Goal: Task Accomplishment & Management: Manage account settings

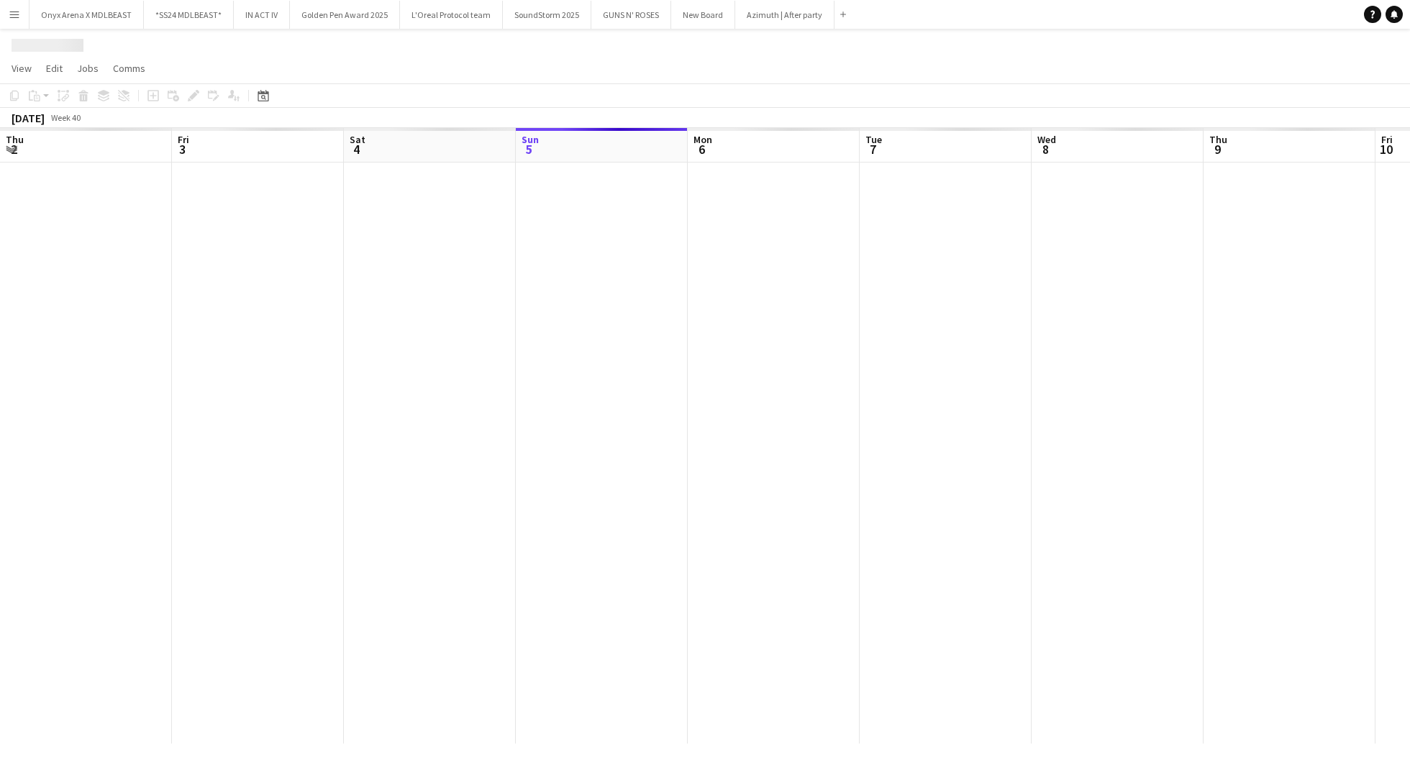
scroll to position [0, 344]
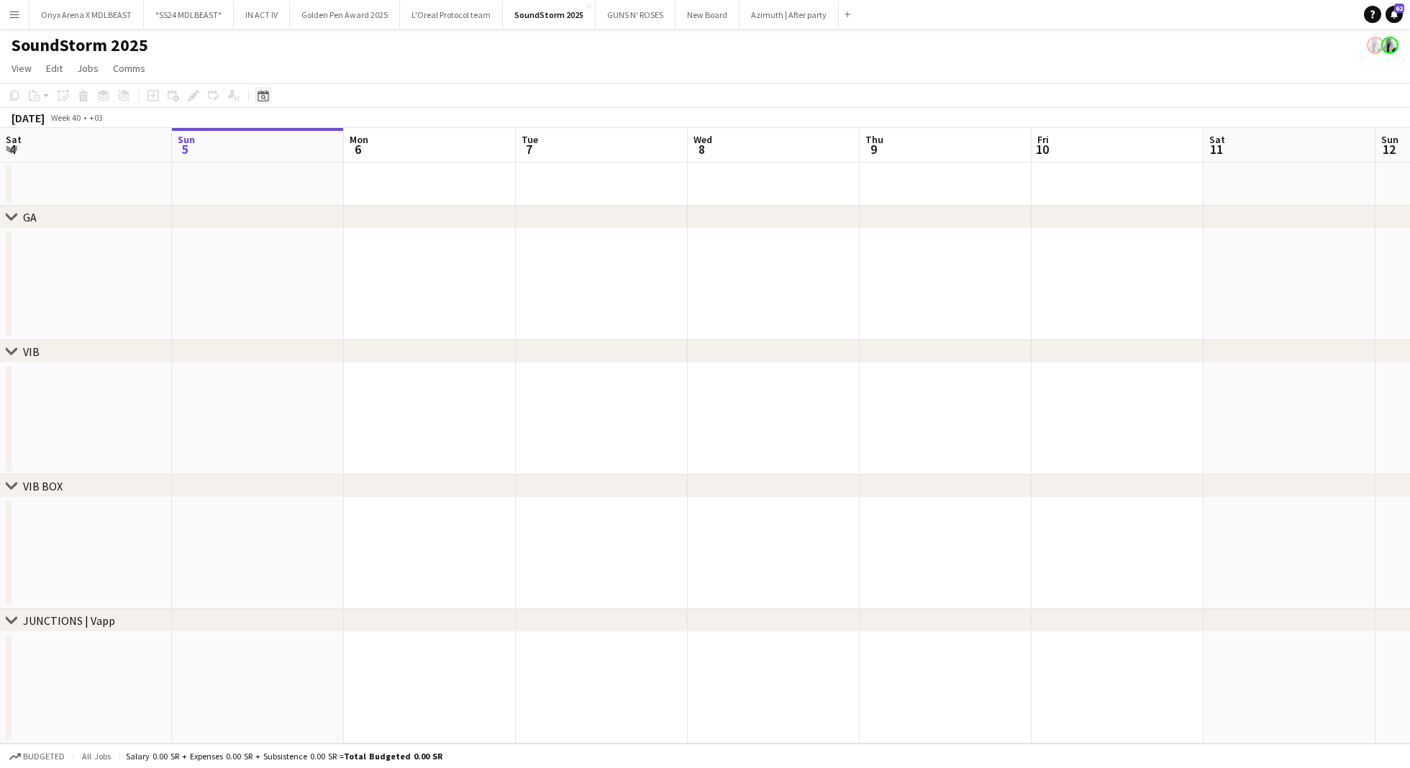
click at [270, 101] on div "Date picker" at bounding box center [263, 95] width 17 height 17
click at [375, 142] on span "Next month" at bounding box center [380, 145] width 29 height 29
click at [352, 142] on span "Previous month" at bounding box center [351, 145] width 29 height 29
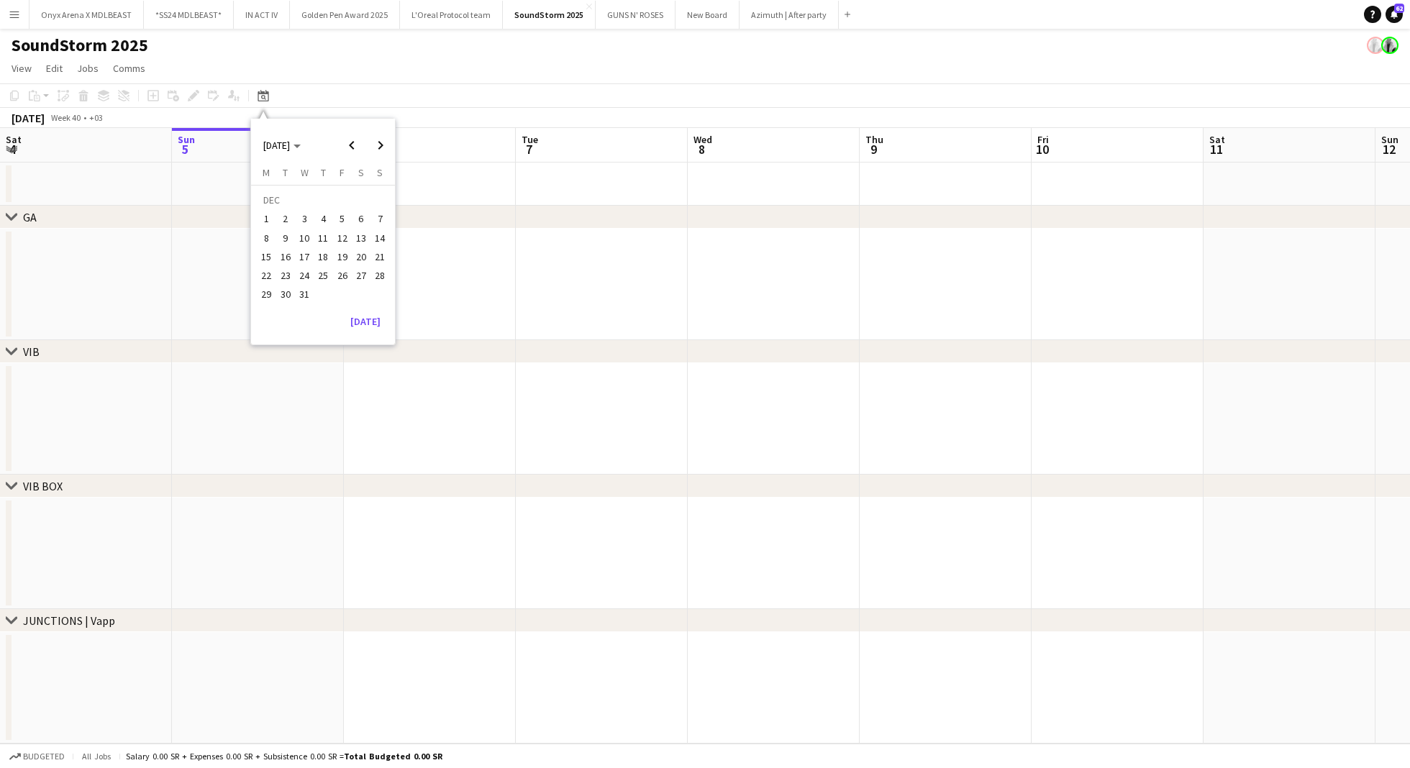
click at [327, 244] on span "11" at bounding box center [322, 237] width 17 height 17
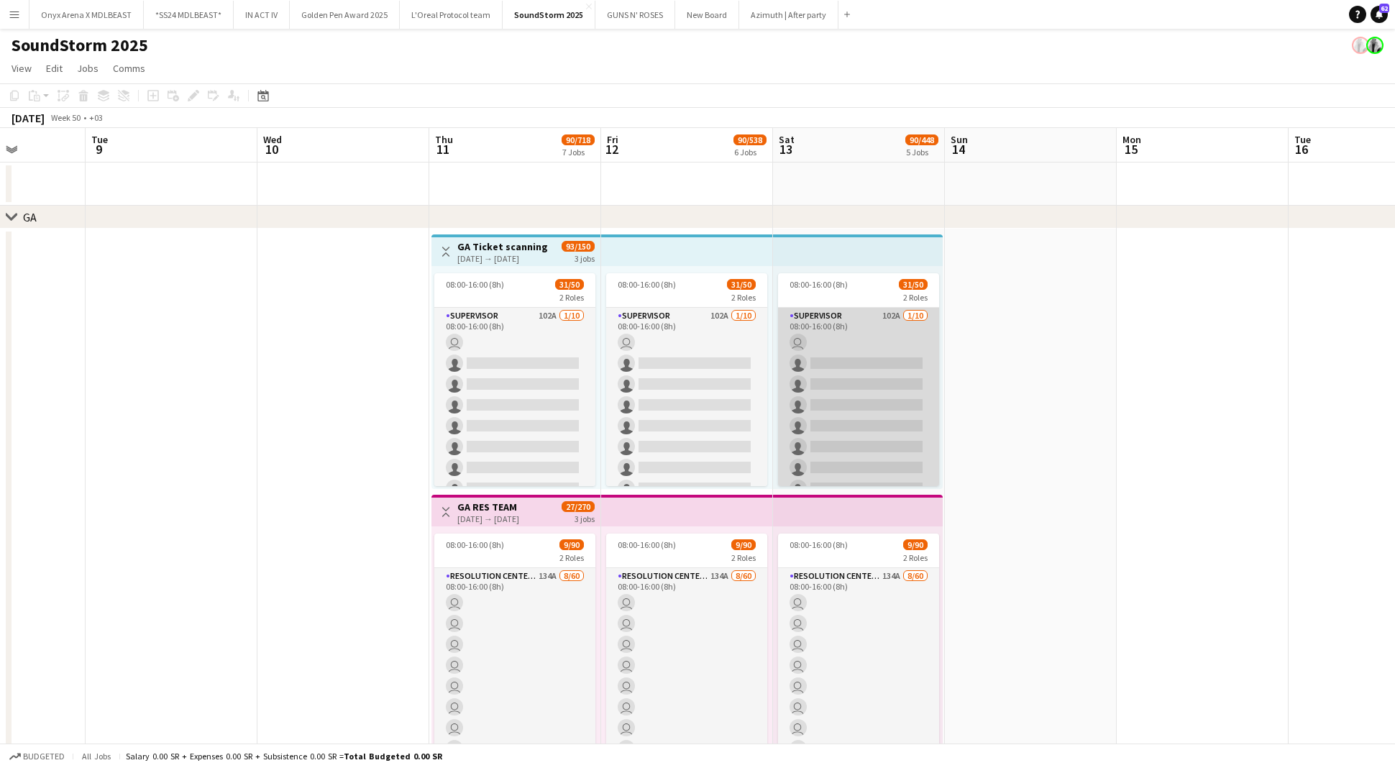
scroll to position [0, 622]
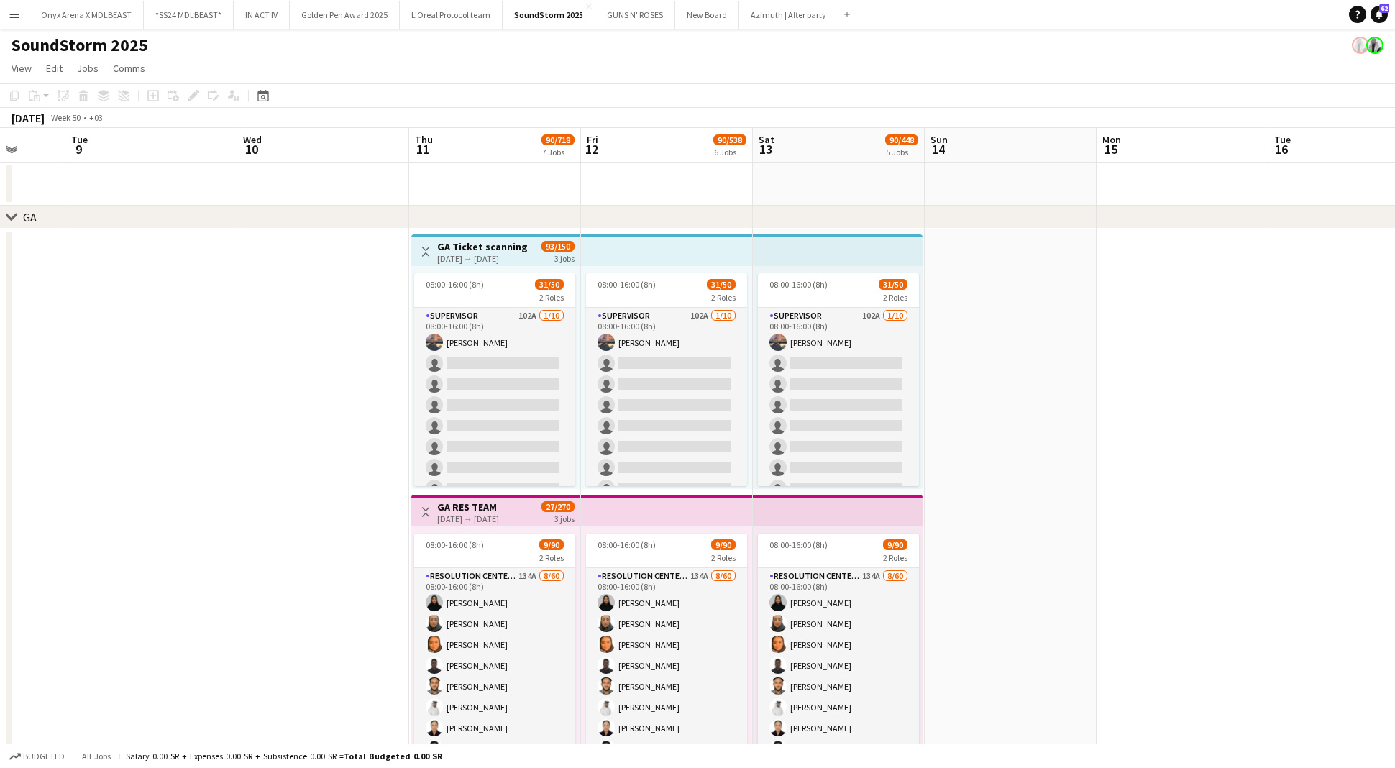
click at [1073, 634] on app-date-cell at bounding box center [1011, 492] width 172 height 527
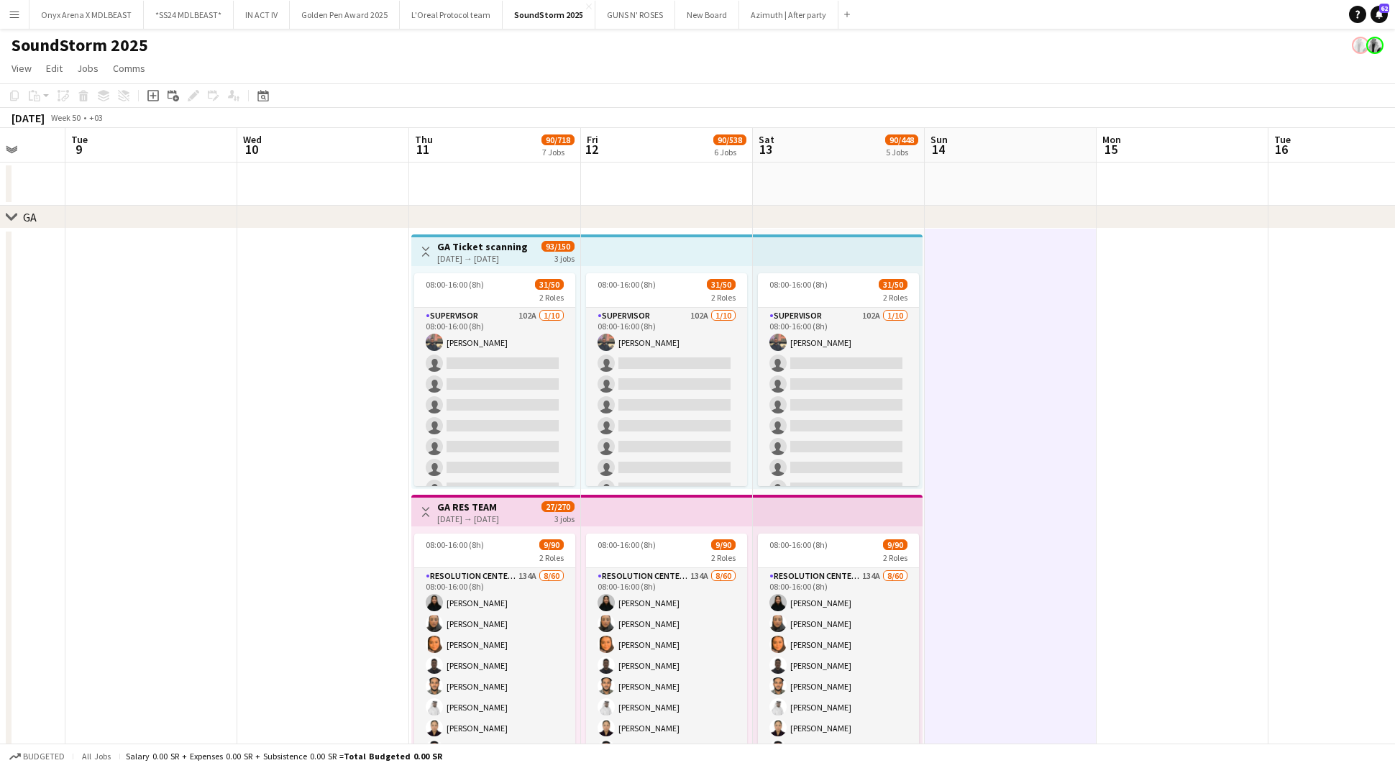
click at [1188, 492] on app-date-cell at bounding box center [1183, 492] width 172 height 527
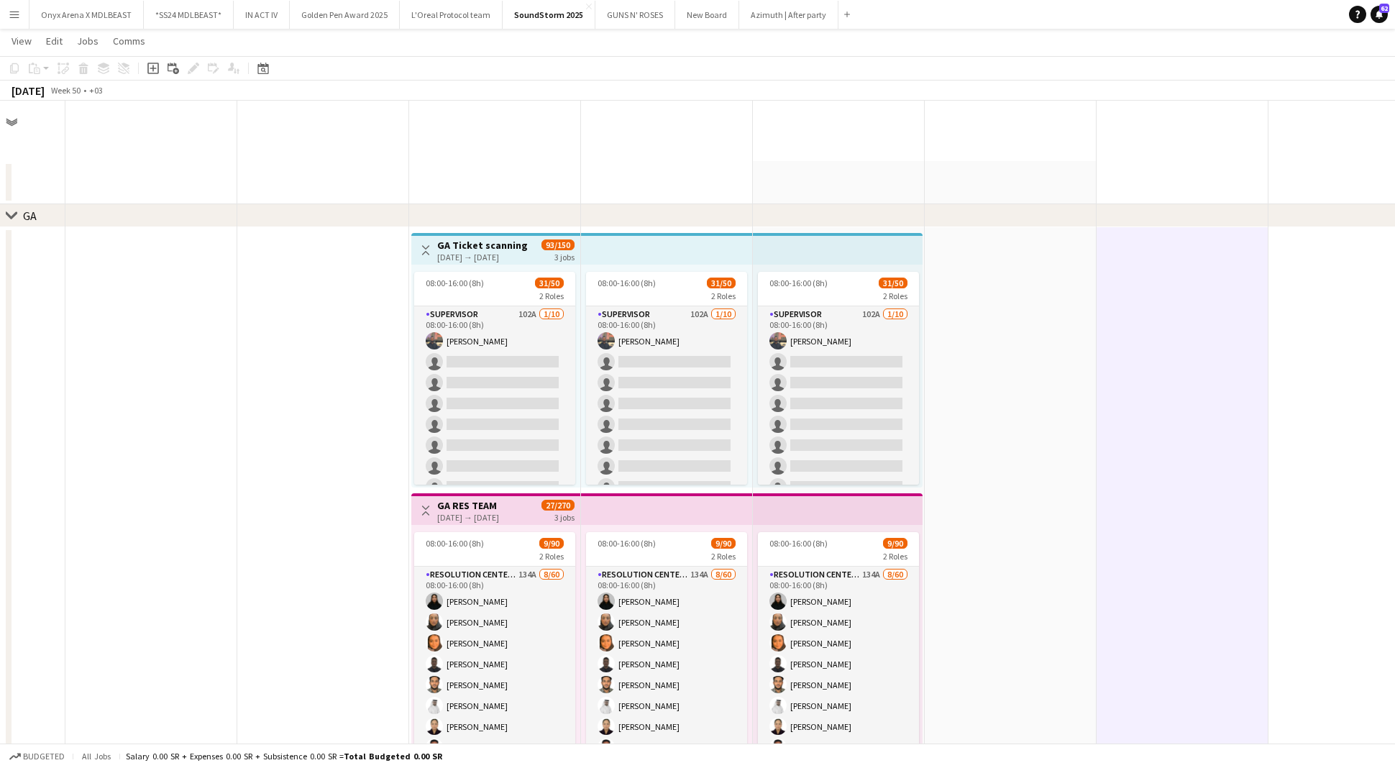
scroll to position [823, 0]
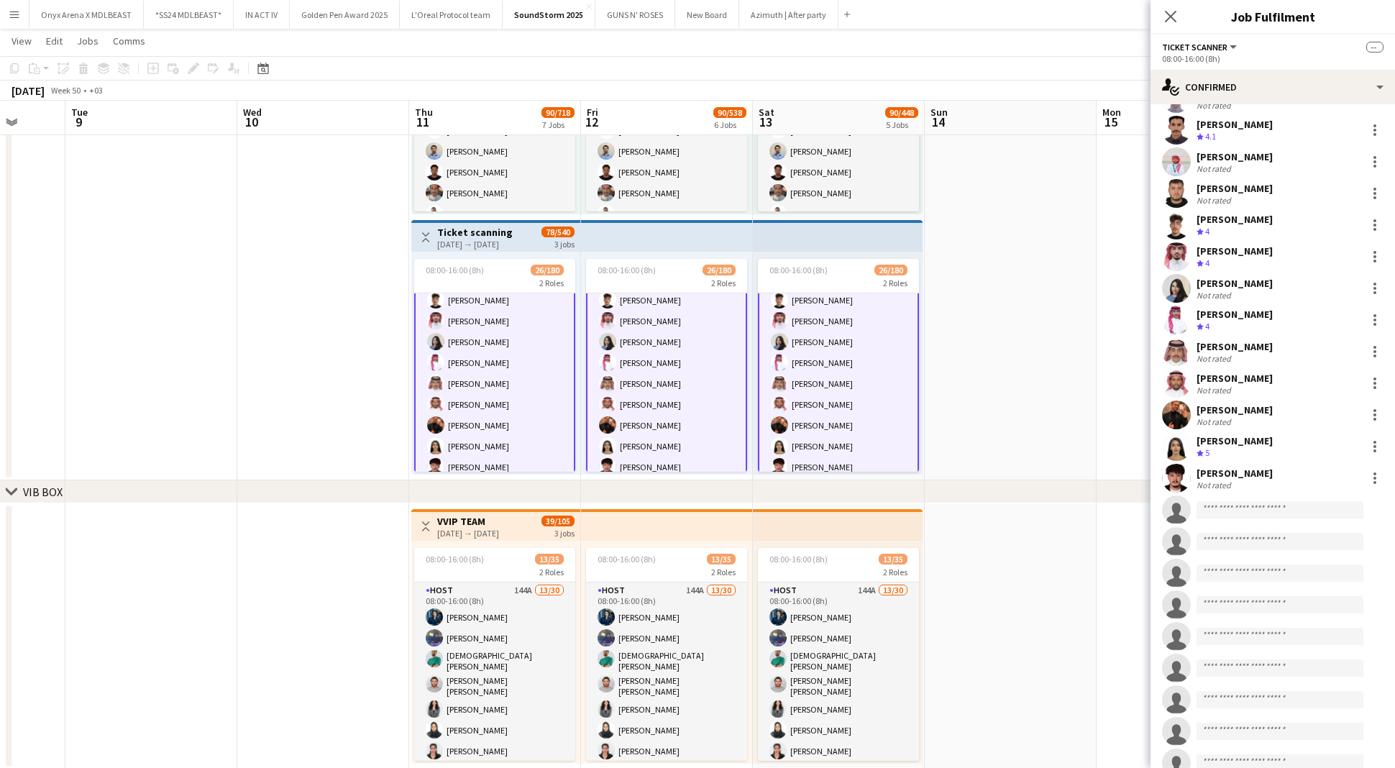
scroll to position [383, 0]
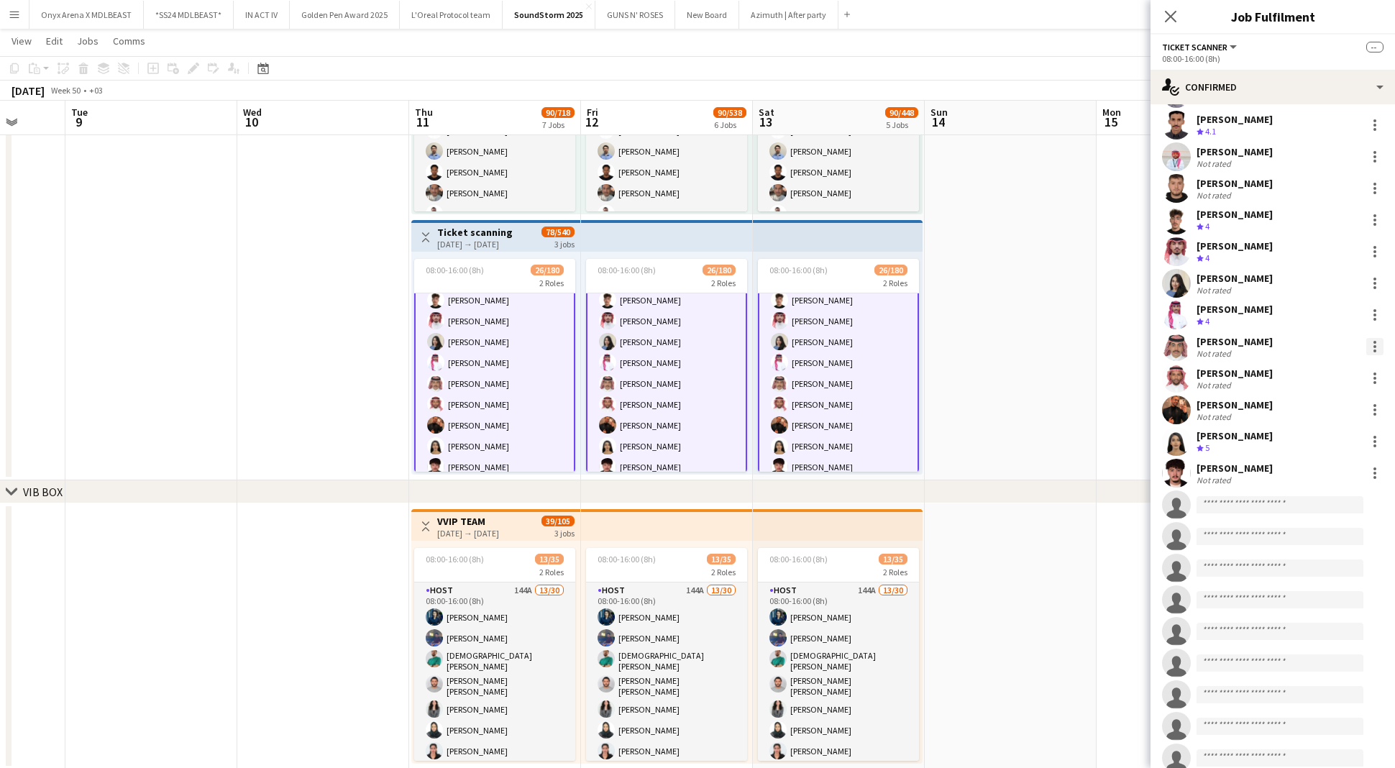
click at [1367, 346] on div at bounding box center [1375, 346] width 17 height 17
click at [1288, 472] on span "Remove" at bounding box center [1290, 476] width 43 height 12
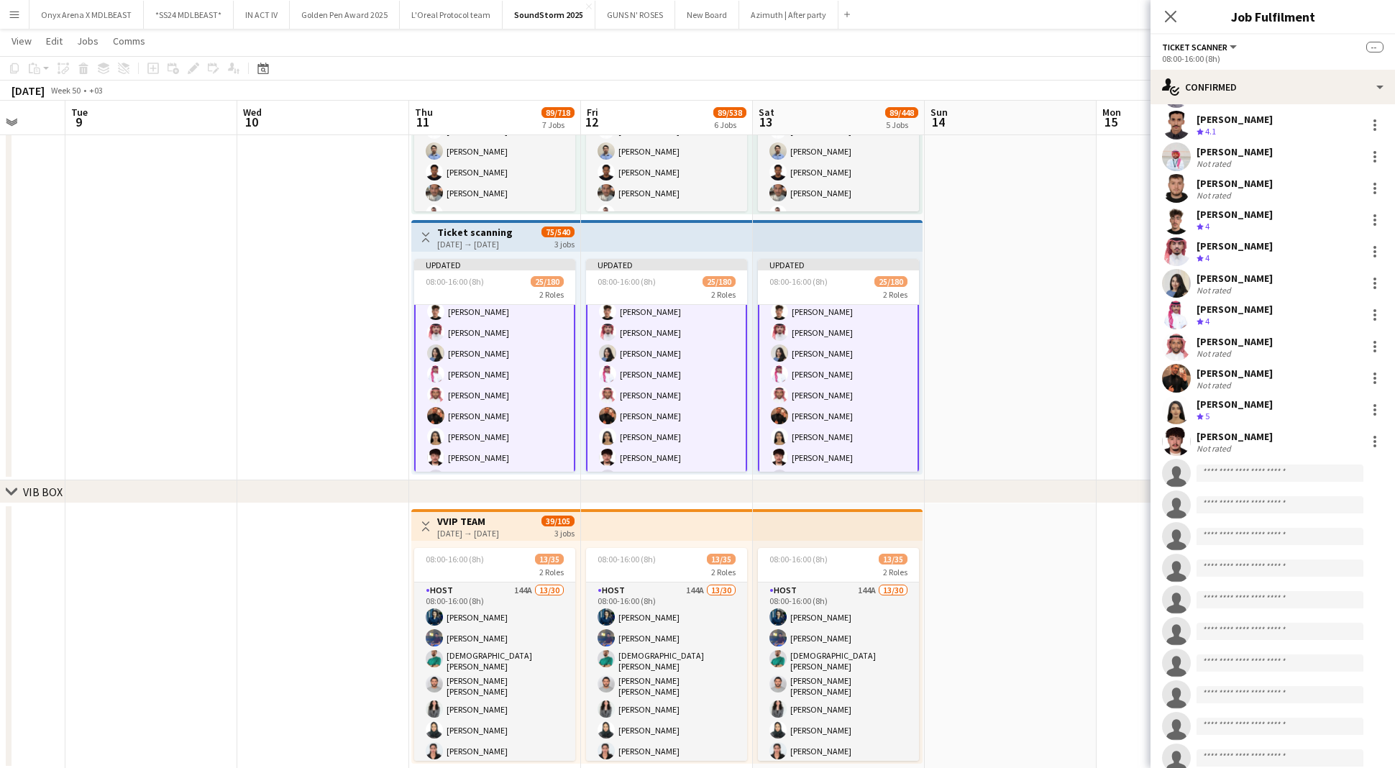
click at [1076, 332] on app-date-cell at bounding box center [1011, 217] width 172 height 527
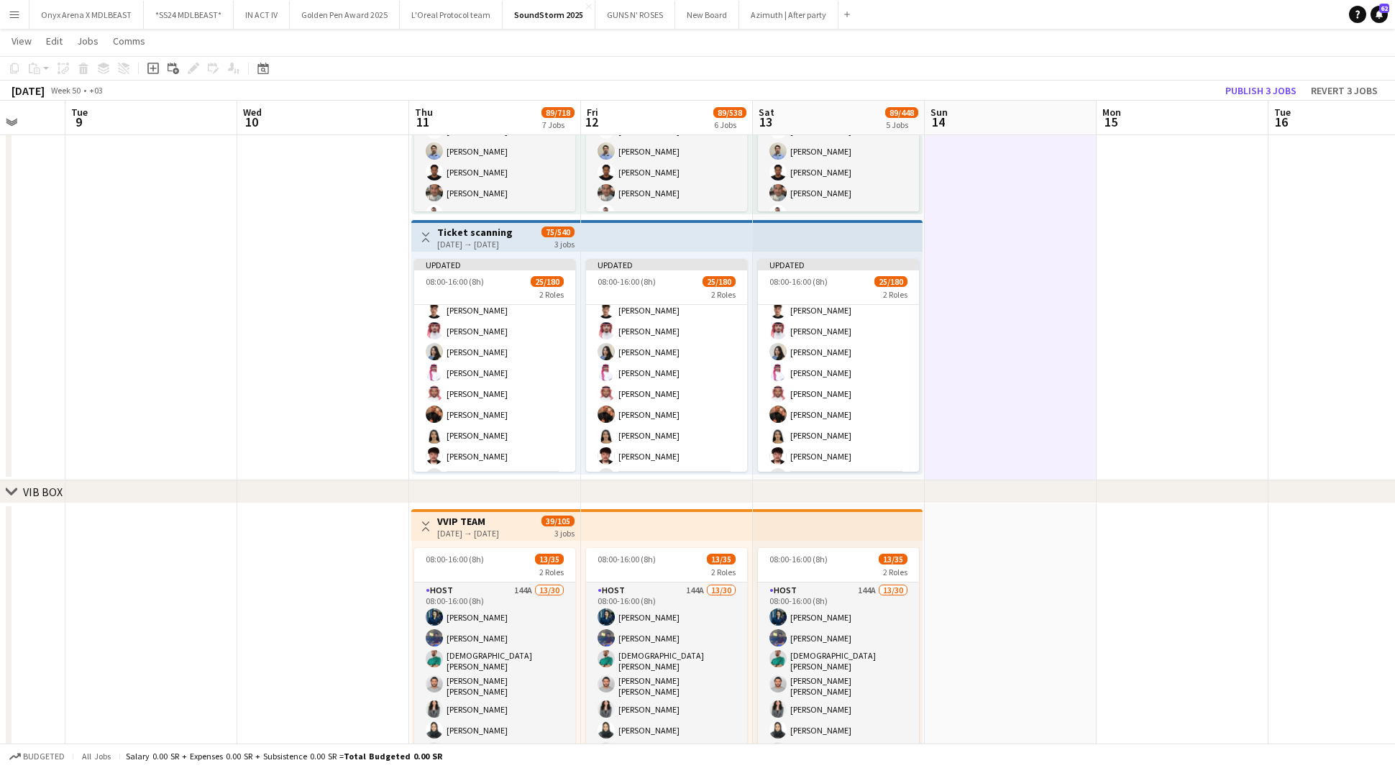
scroll to position [974, 0]
click at [1282, 86] on button "Publish 3 jobs" at bounding box center [1261, 90] width 83 height 19
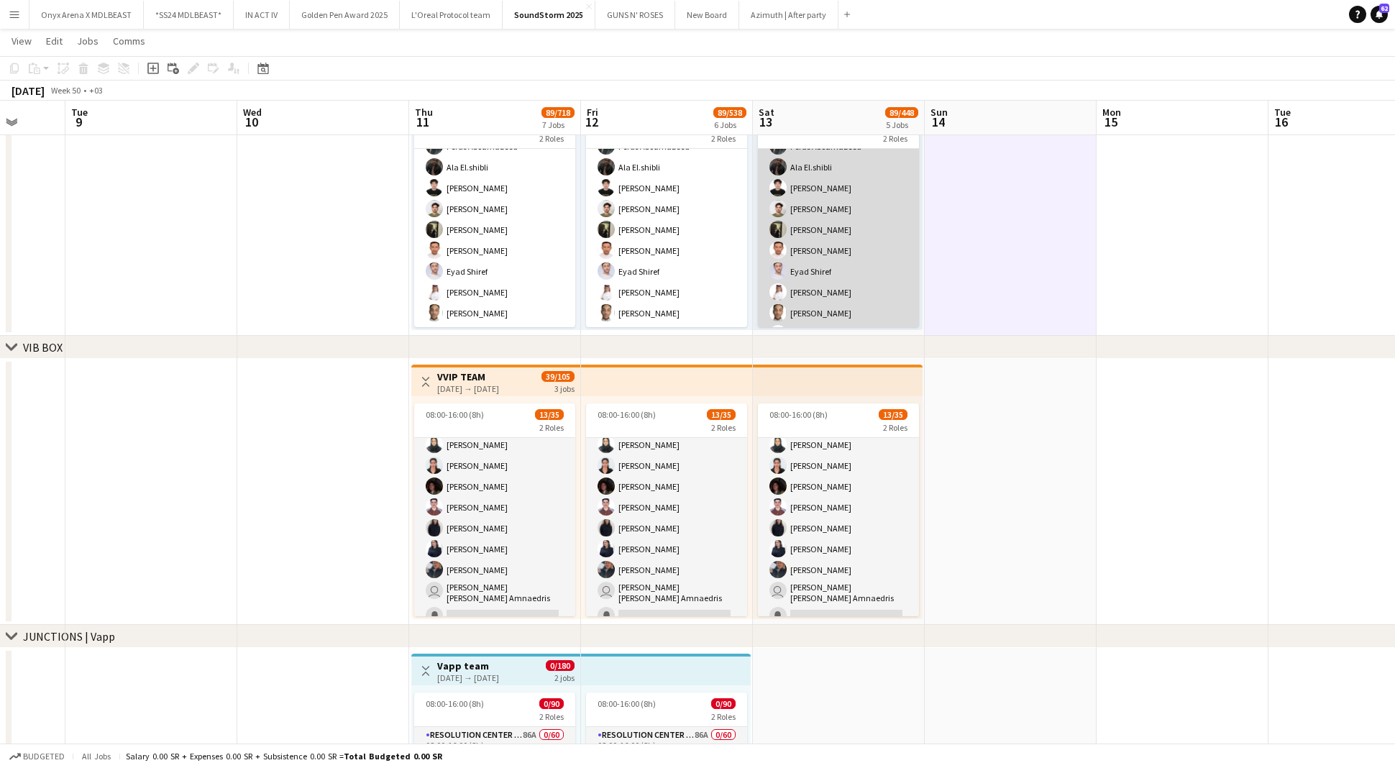
scroll to position [0, 0]
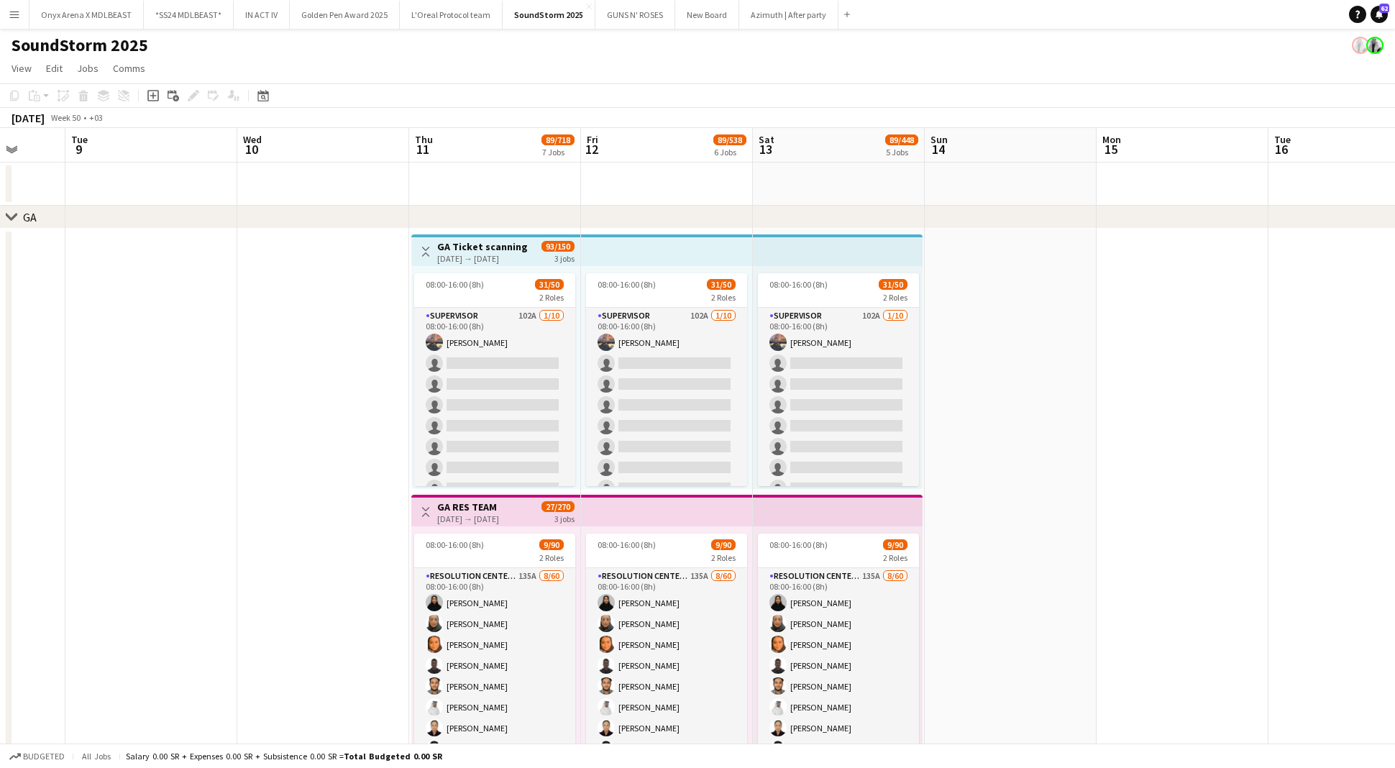
click at [1067, 341] on app-date-cell at bounding box center [1011, 492] width 172 height 527
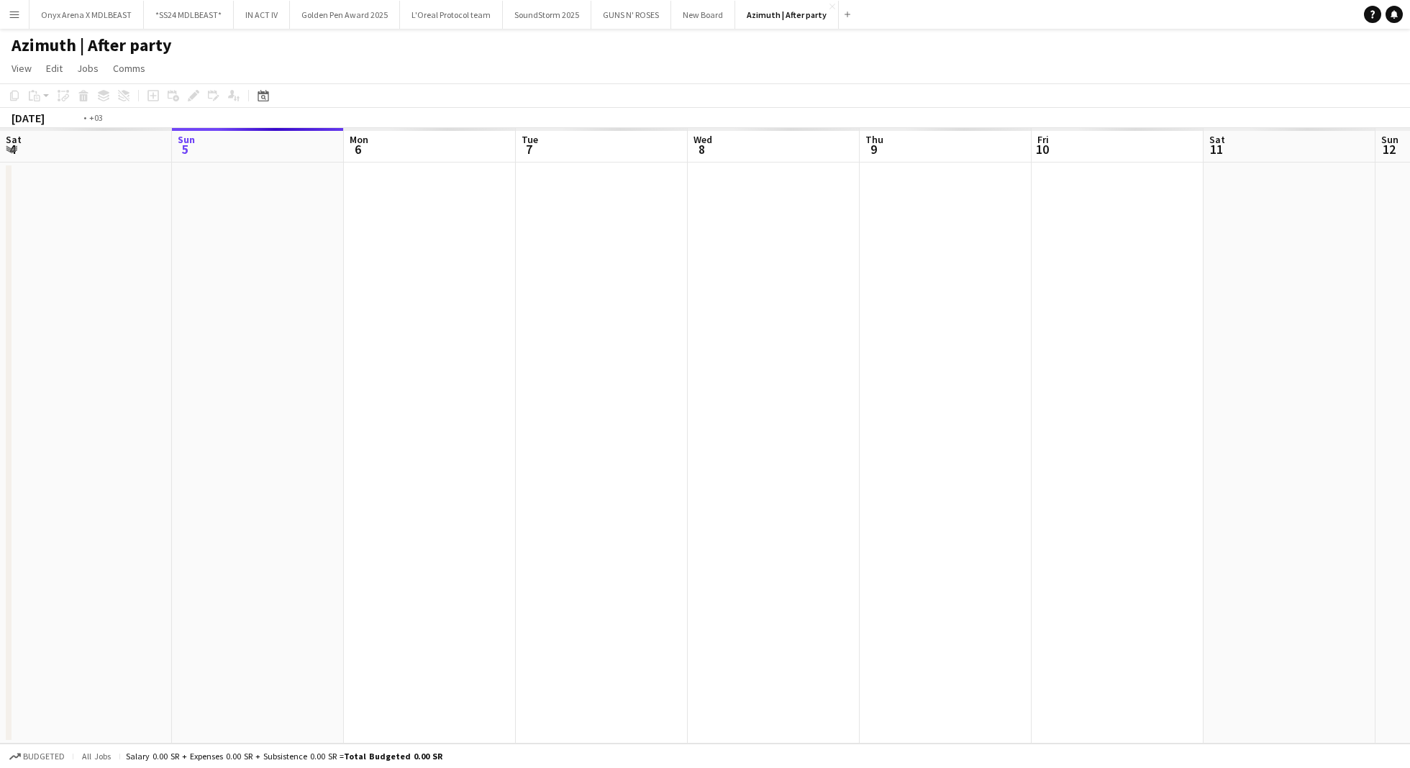
scroll to position [0, 495]
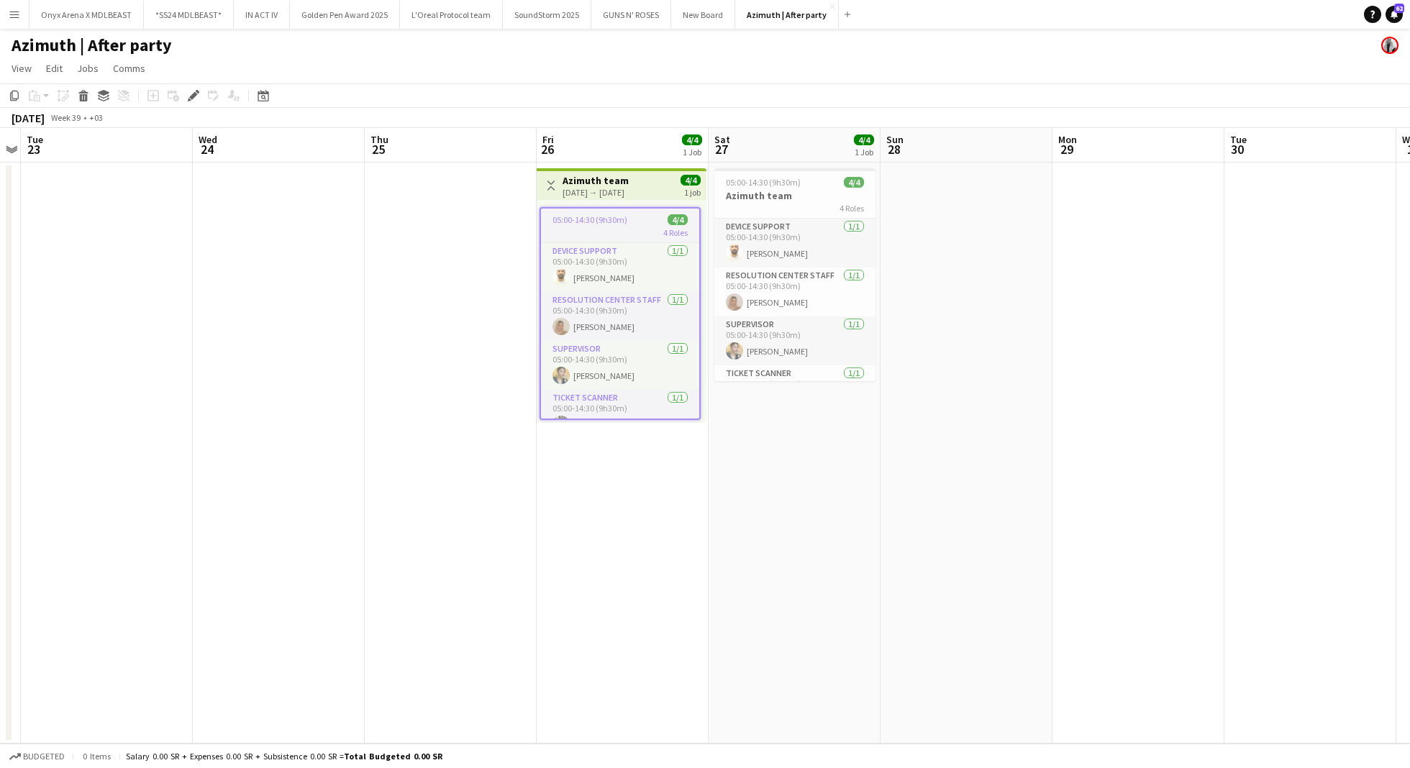
click at [3, 22] on button "Menu" at bounding box center [14, 14] width 29 height 29
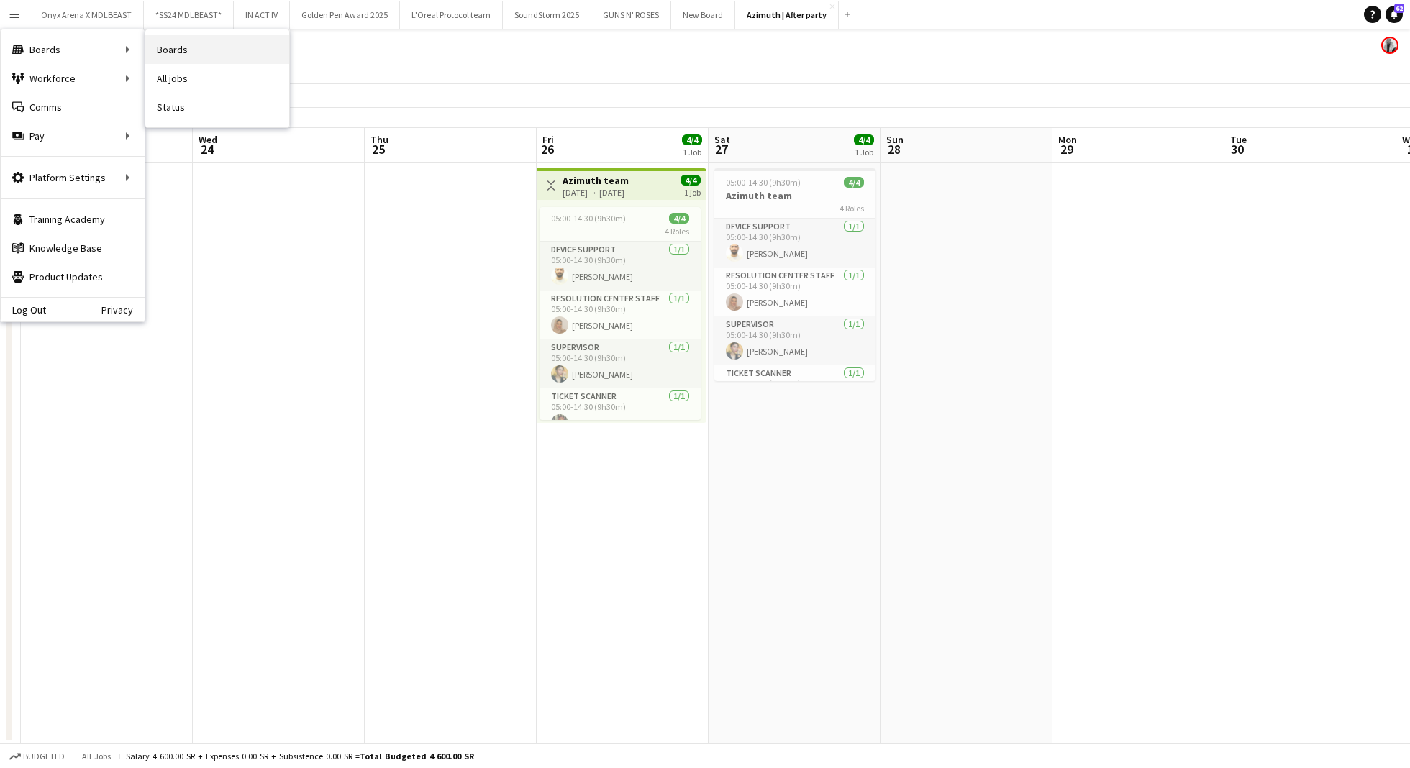
click at [193, 50] on link "Boards" at bounding box center [217, 49] width 144 height 29
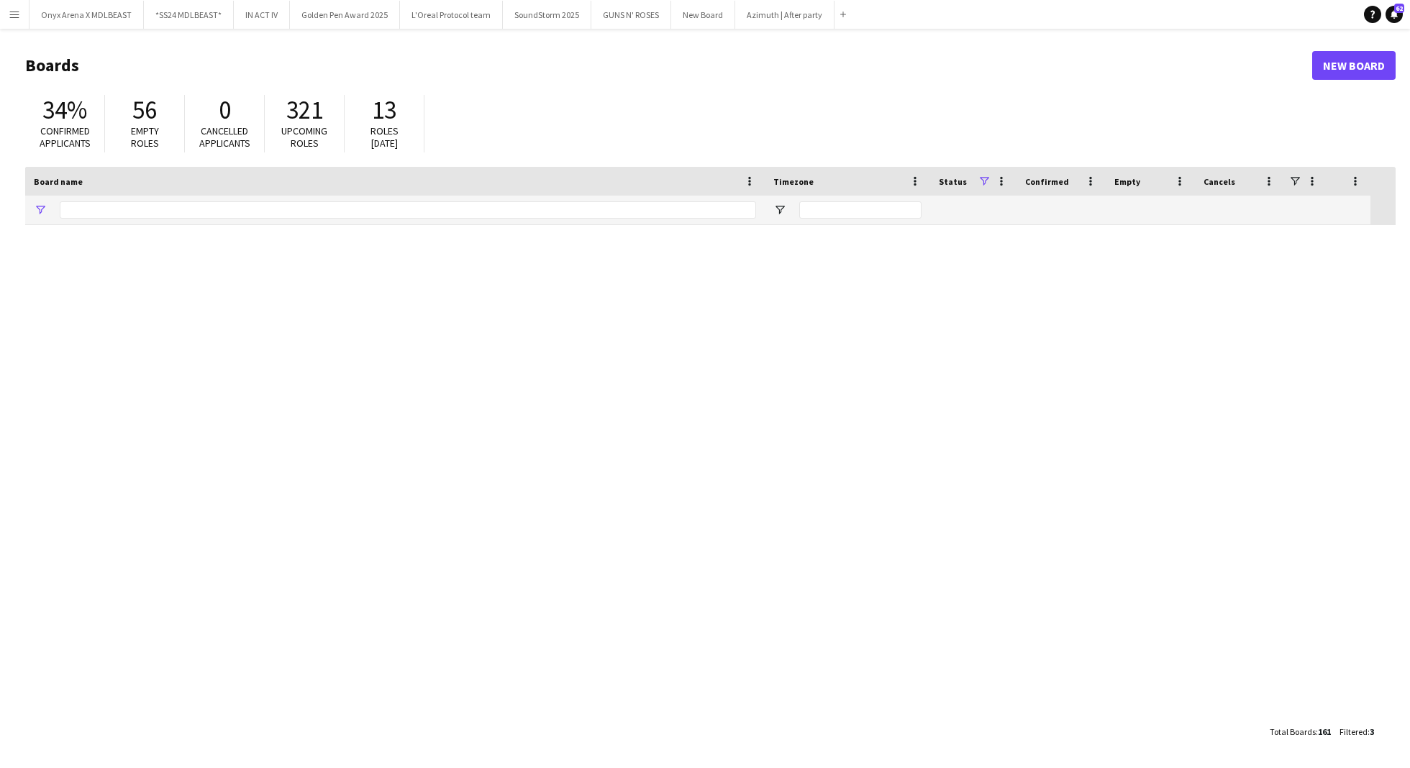
type input "****"
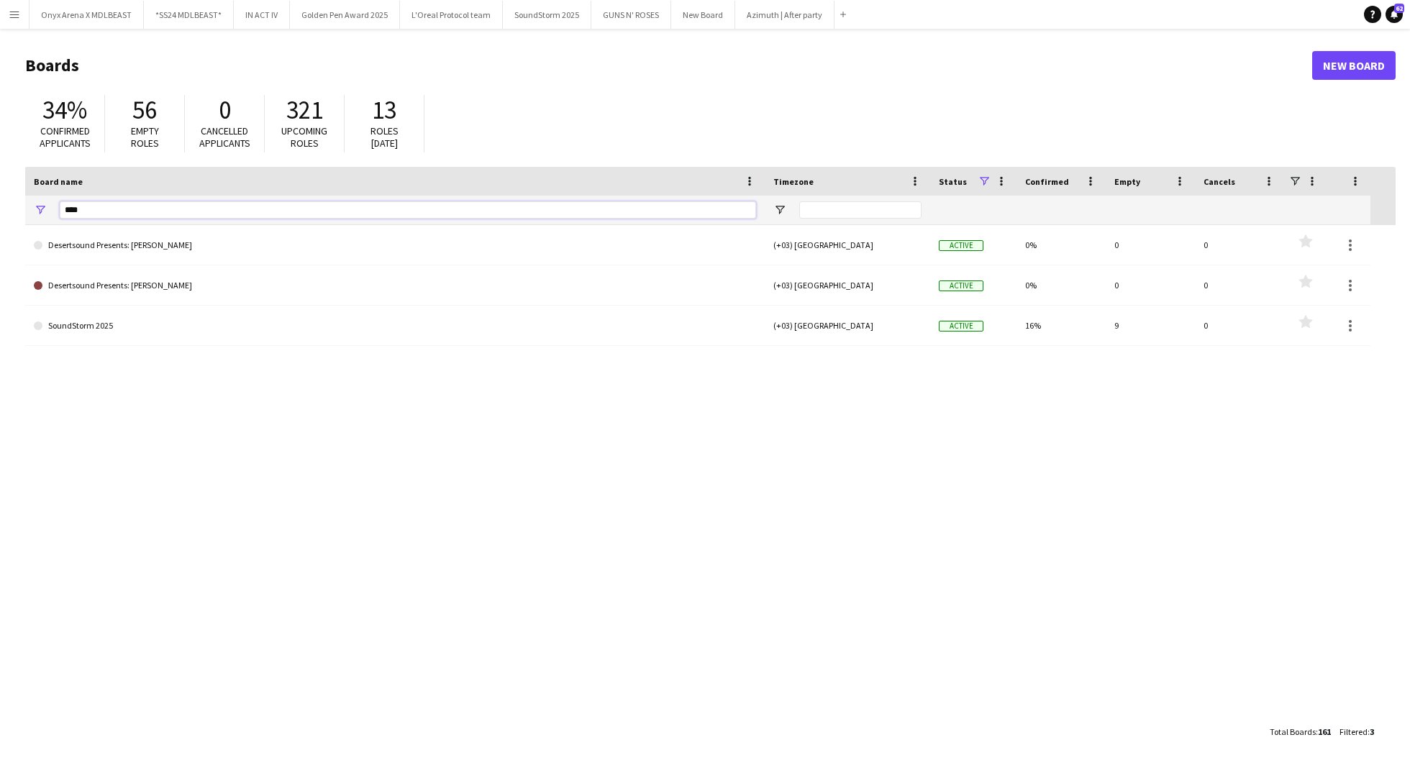
click at [146, 205] on input "****" at bounding box center [408, 209] width 696 height 17
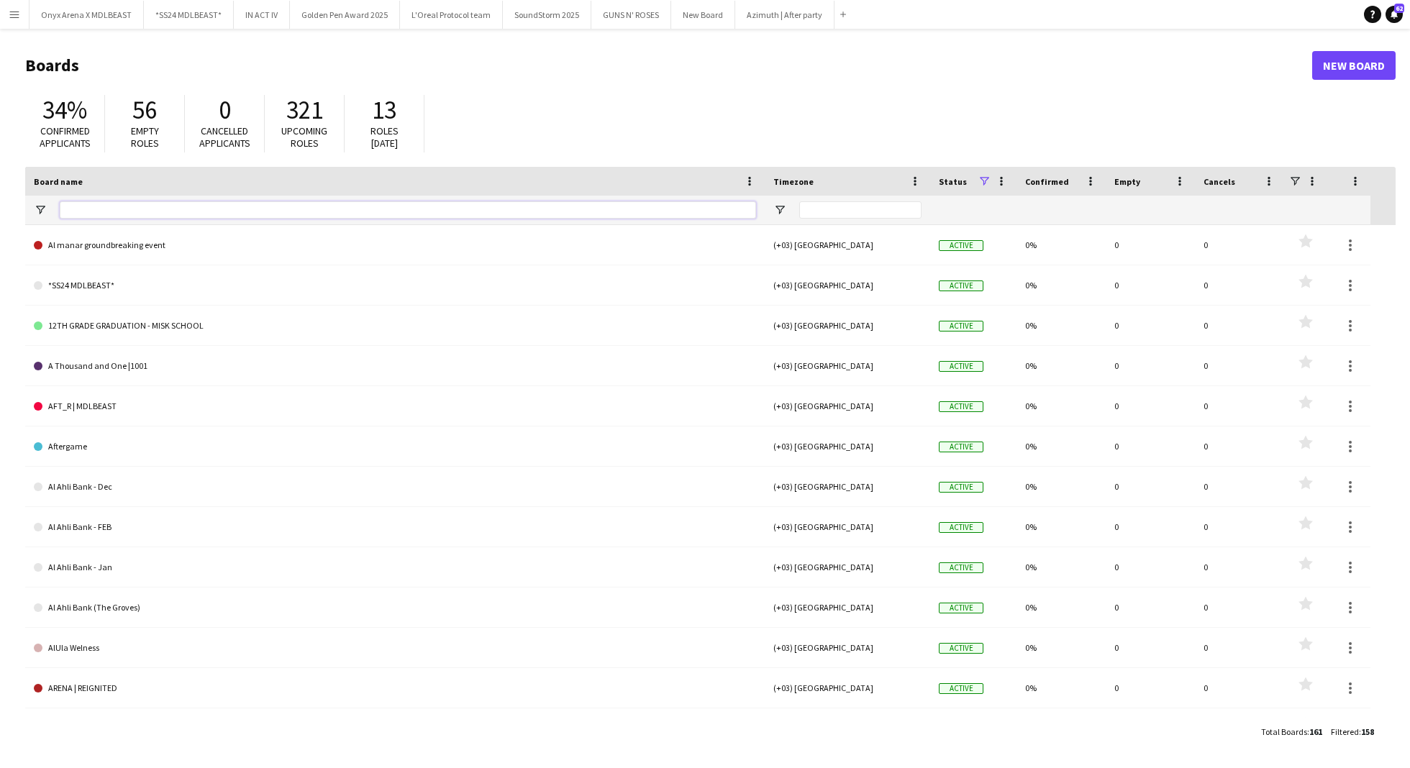
click at [363, 210] on input "Board name Filter Input" at bounding box center [408, 209] width 696 height 17
click at [125, 206] on input "Board name Filter Input" at bounding box center [408, 209] width 696 height 17
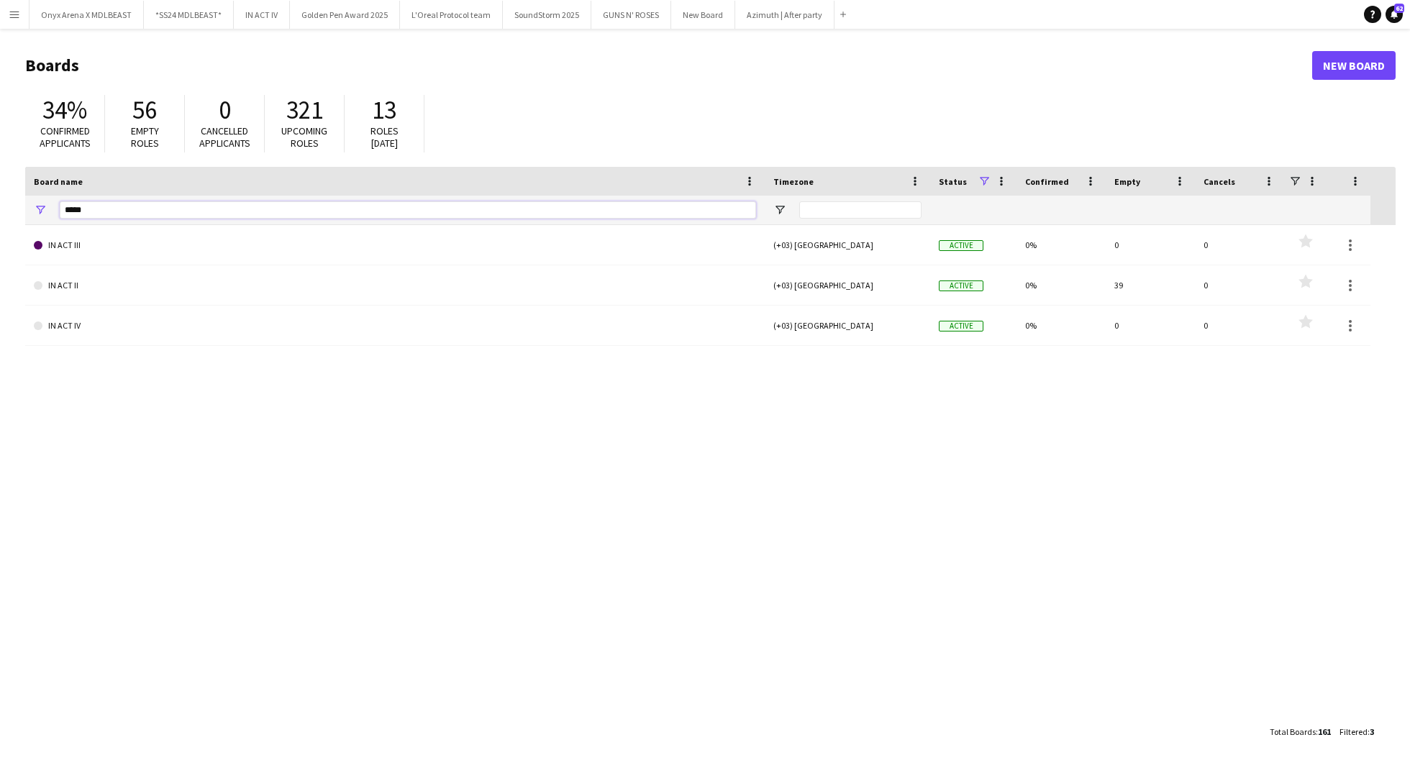
type input "*****"
click at [396, 203] on input "*****" at bounding box center [408, 209] width 696 height 17
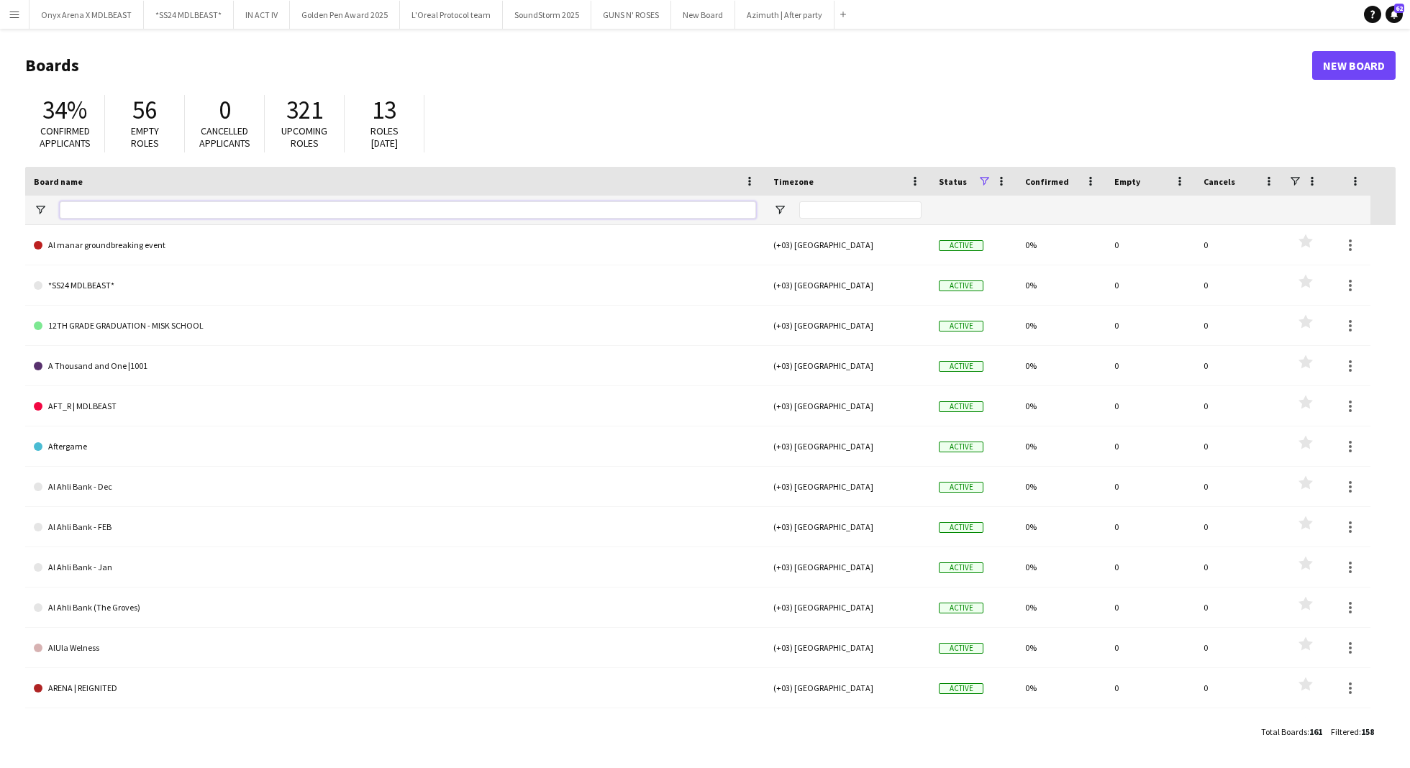
click at [232, 207] on input "Board name Filter Input" at bounding box center [408, 209] width 696 height 17
click at [101, 209] on input "Board name Filter Input" at bounding box center [408, 209] width 696 height 17
type input "*"
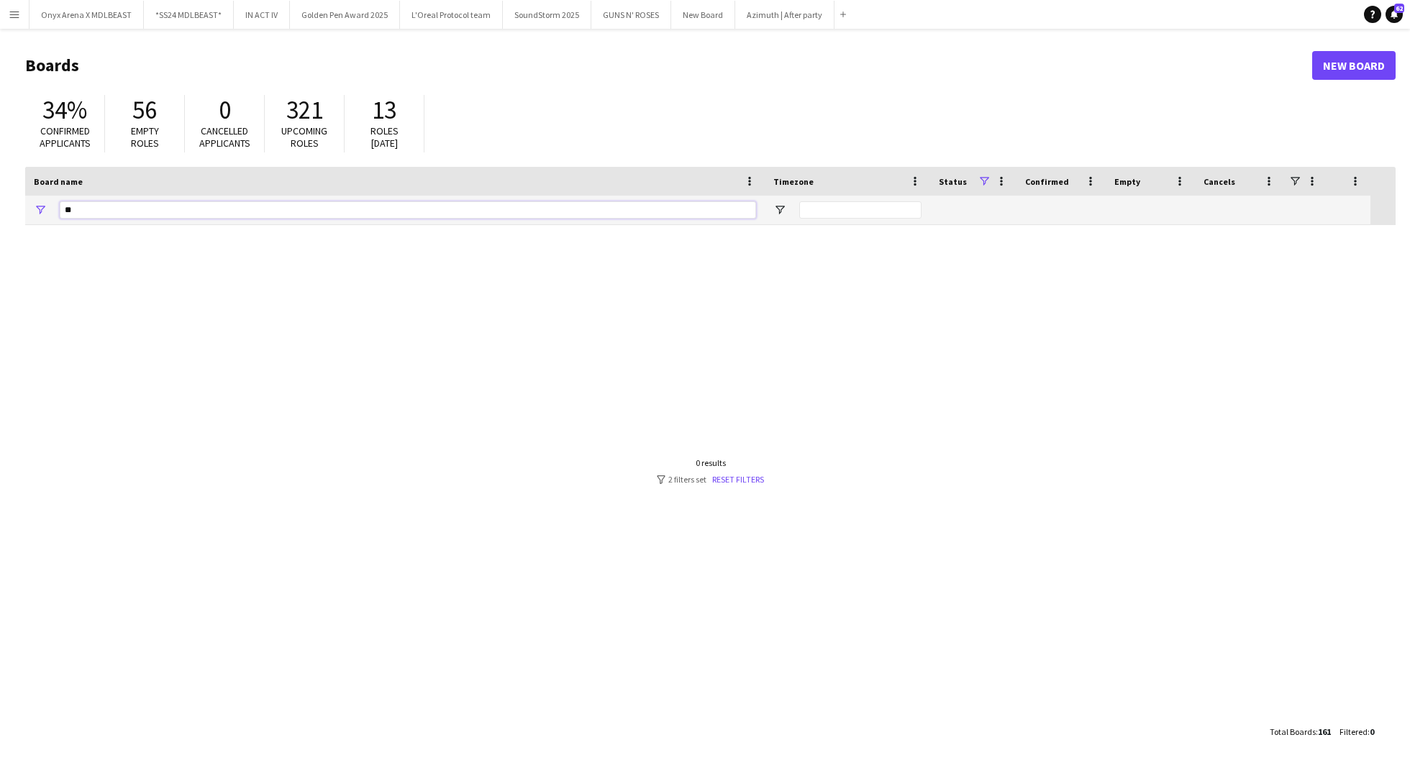
type input "*"
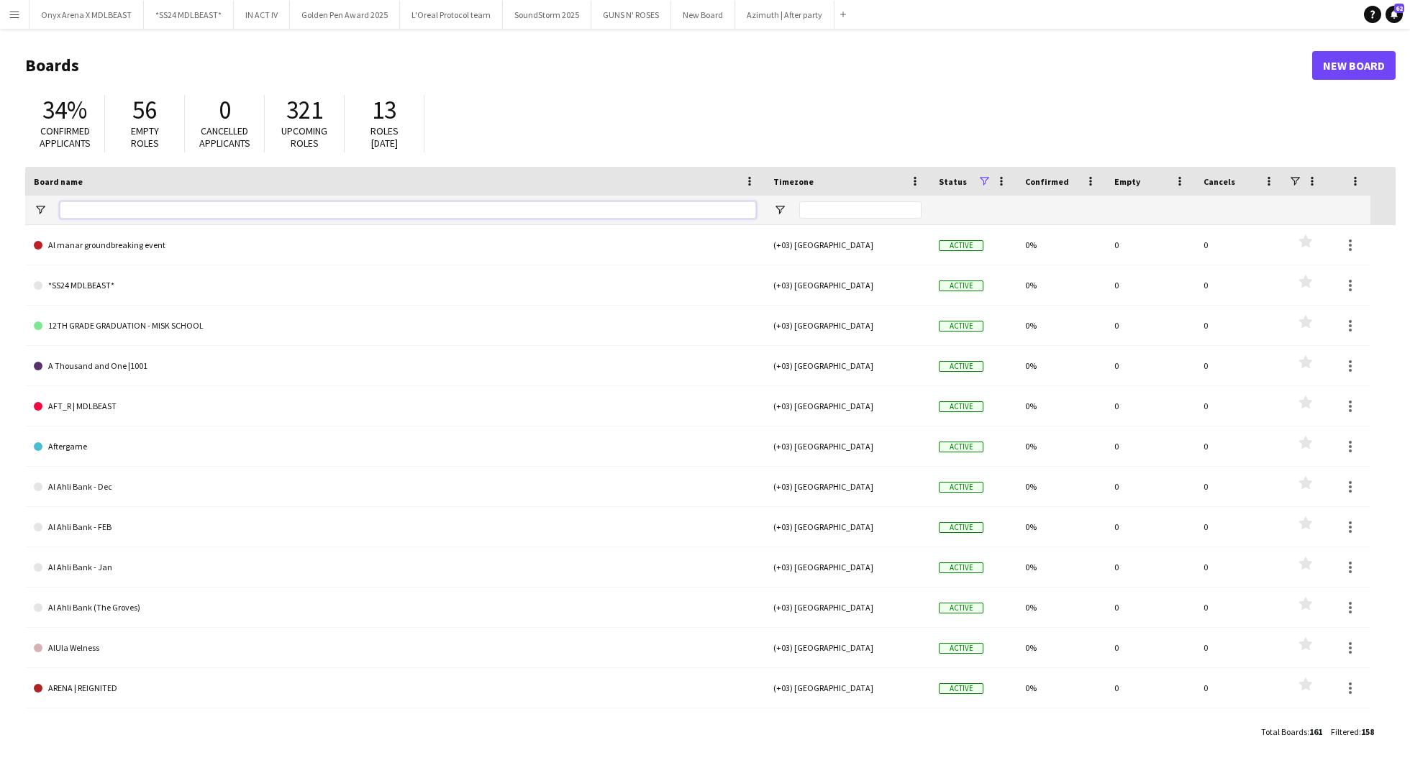
type input "*"
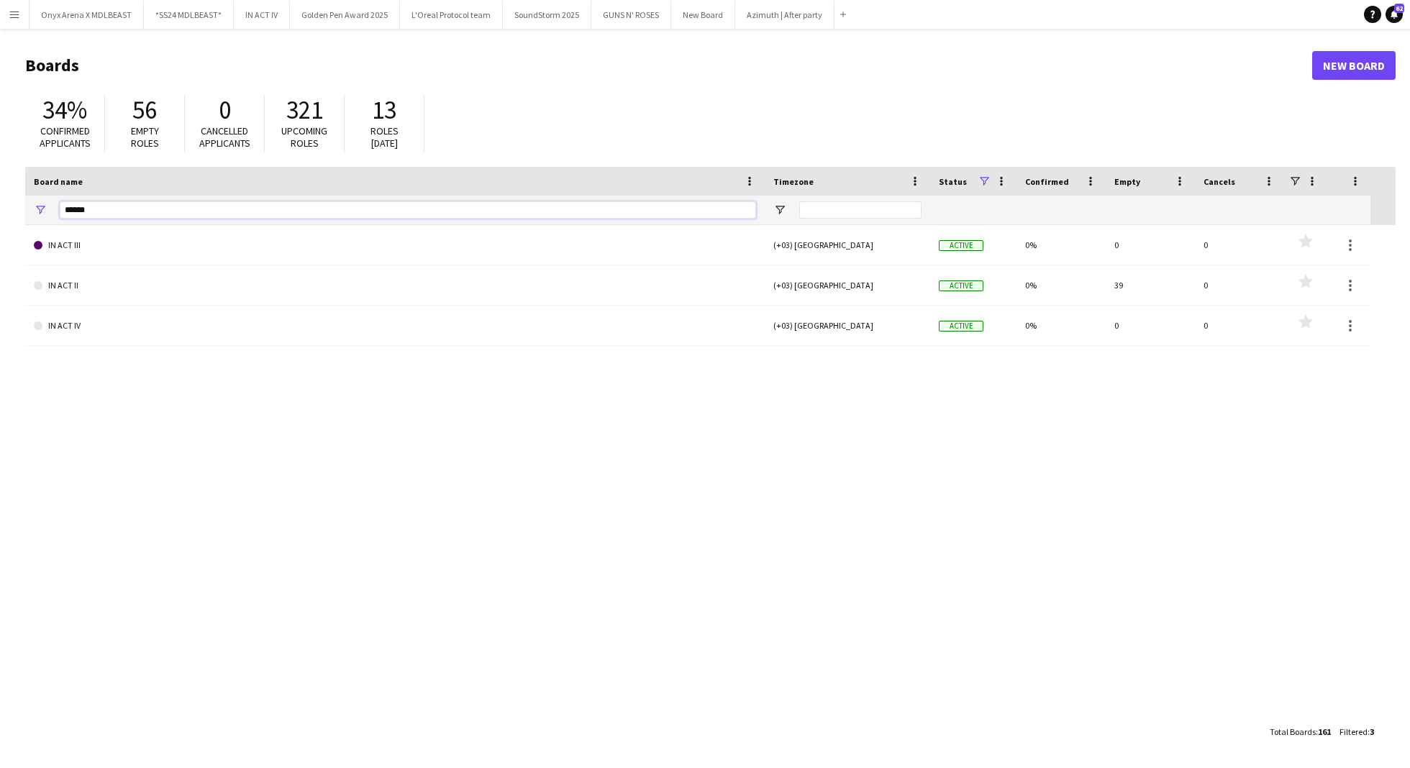
click at [106, 208] on input "******" at bounding box center [408, 209] width 696 height 17
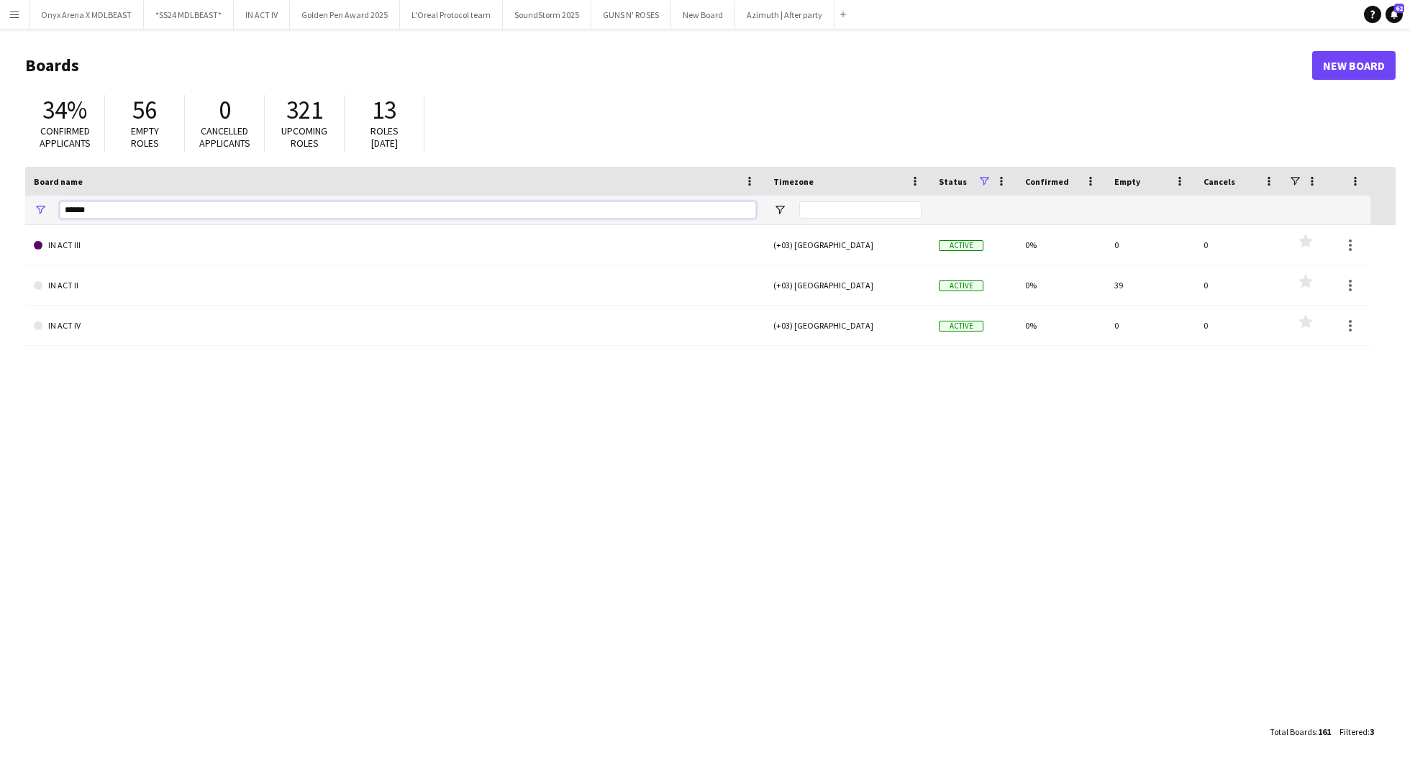
type input "******"
click at [1336, 72] on link "New Board" at bounding box center [1353, 65] width 83 height 29
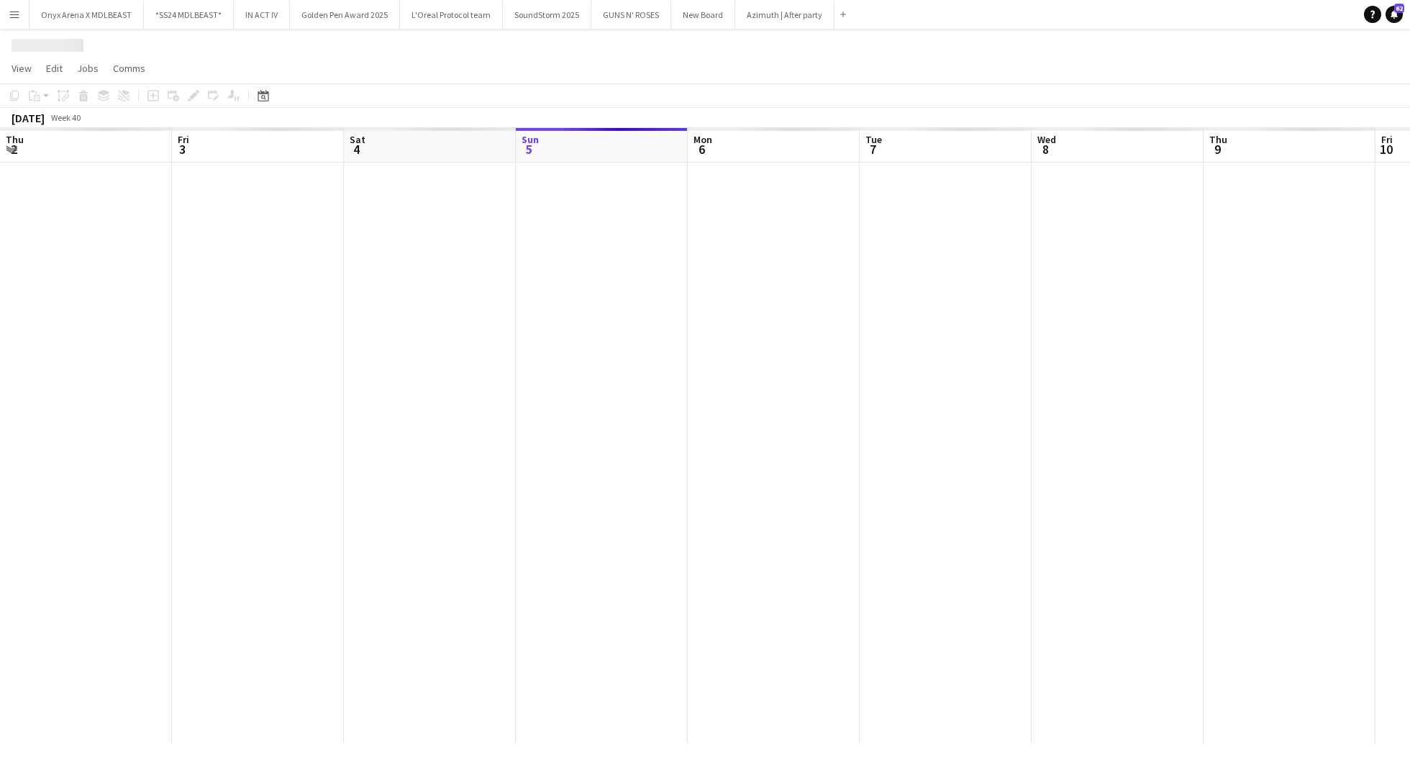
scroll to position [0, 344]
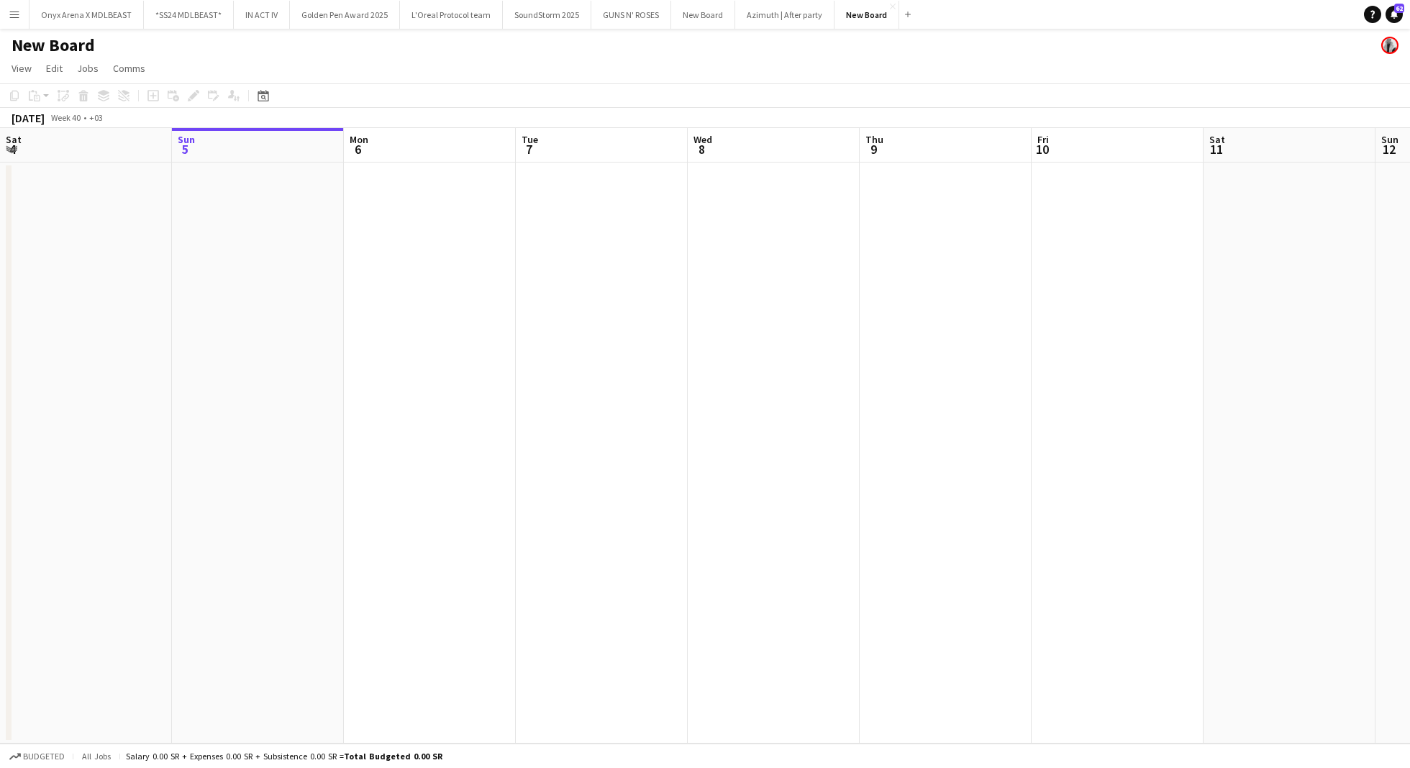
click at [70, 46] on h1 "New Board" at bounding box center [53, 46] width 83 height 22
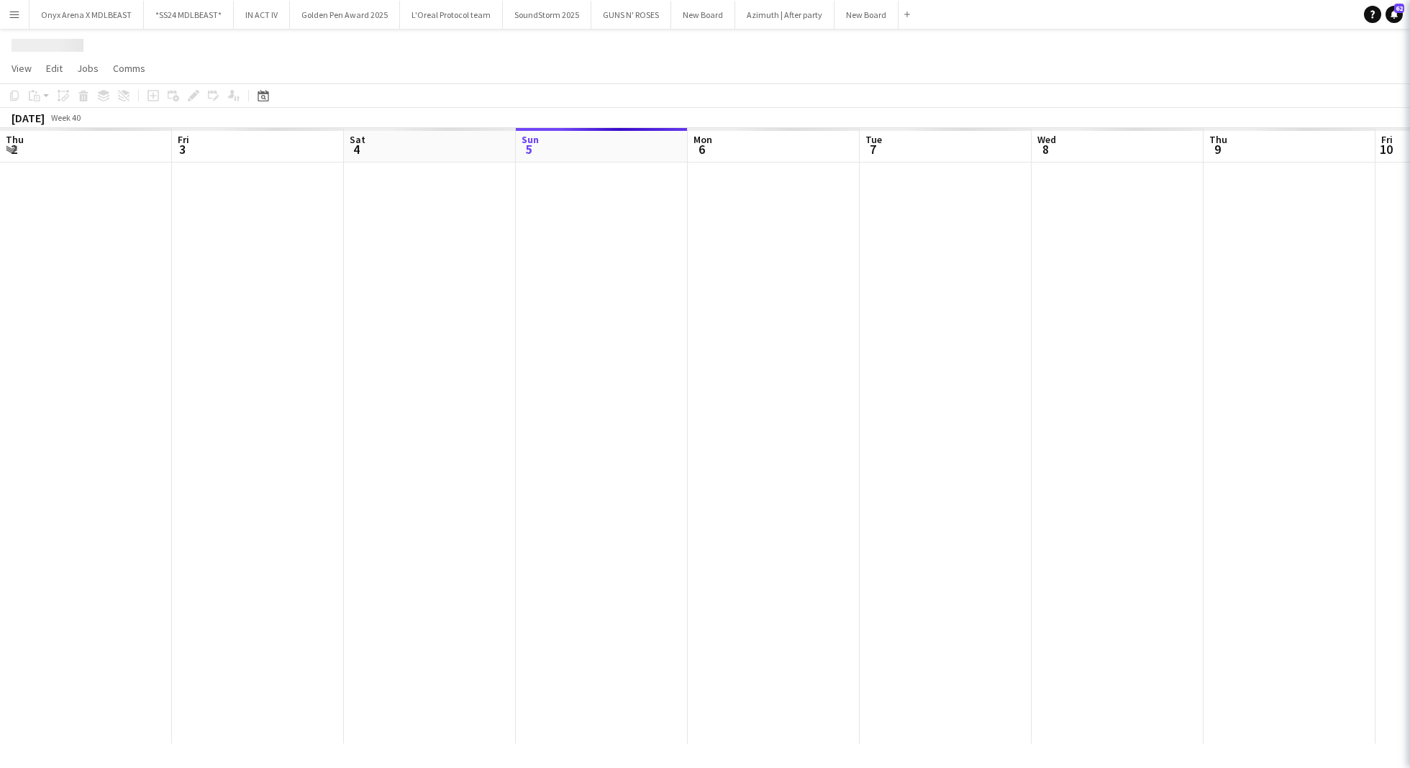
scroll to position [0, 344]
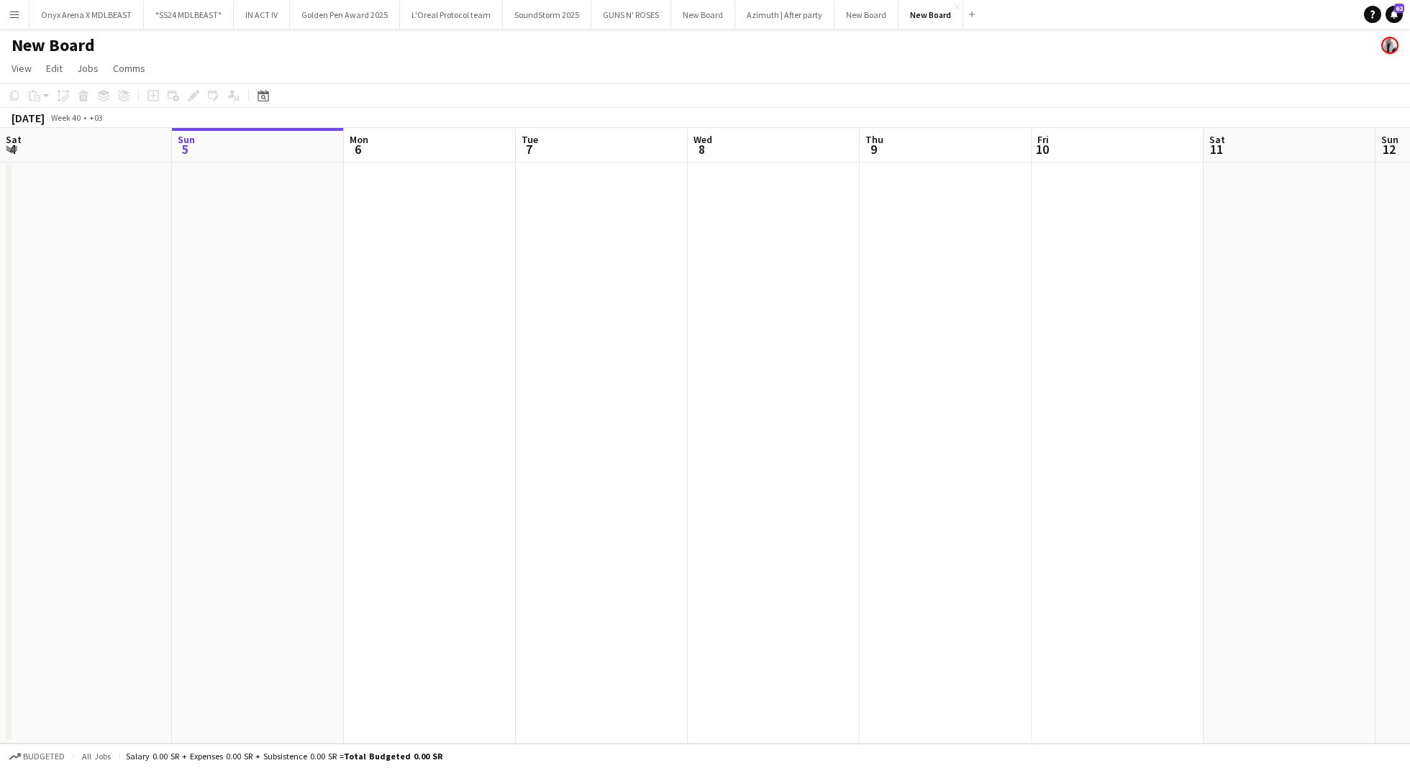
click at [15, 22] on button "Menu" at bounding box center [14, 14] width 29 height 29
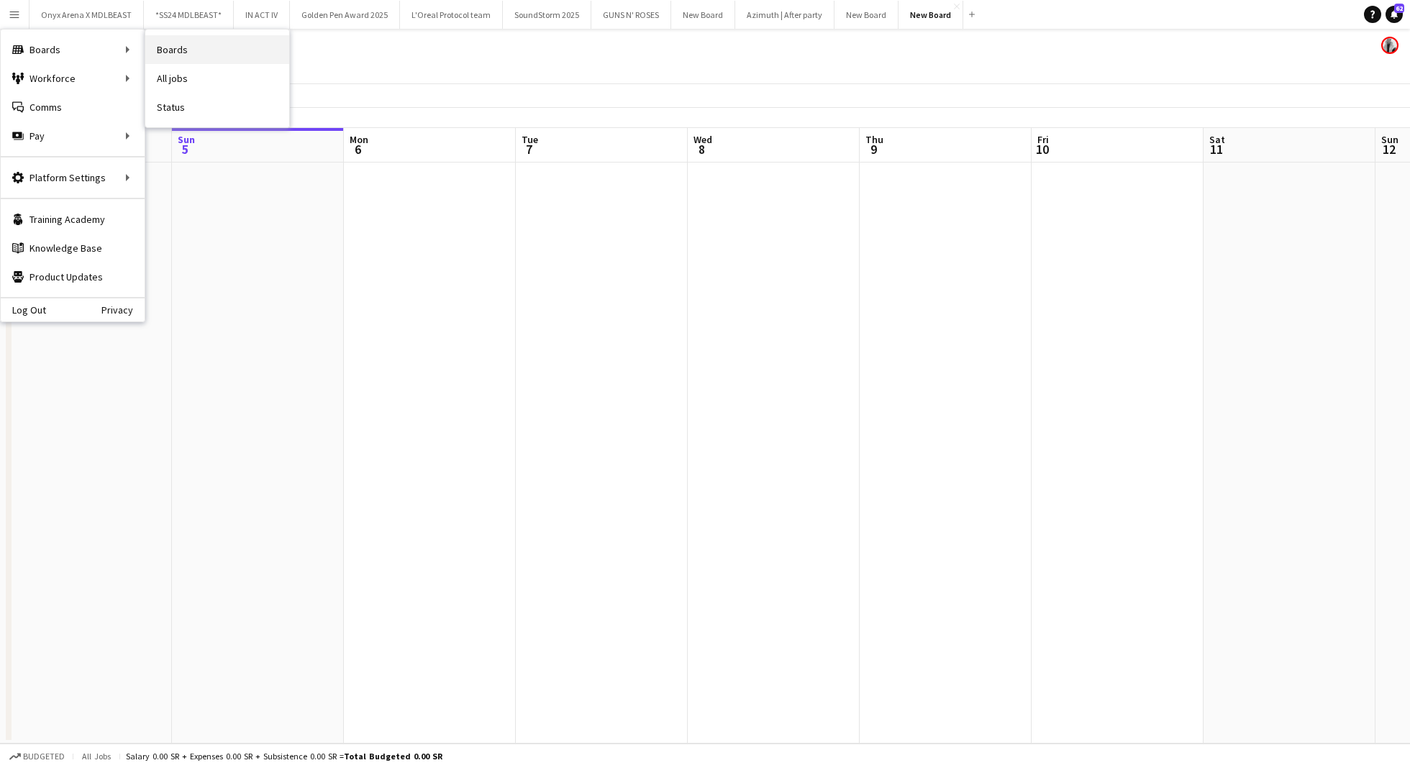
click at [181, 50] on link "Boards" at bounding box center [217, 49] width 144 height 29
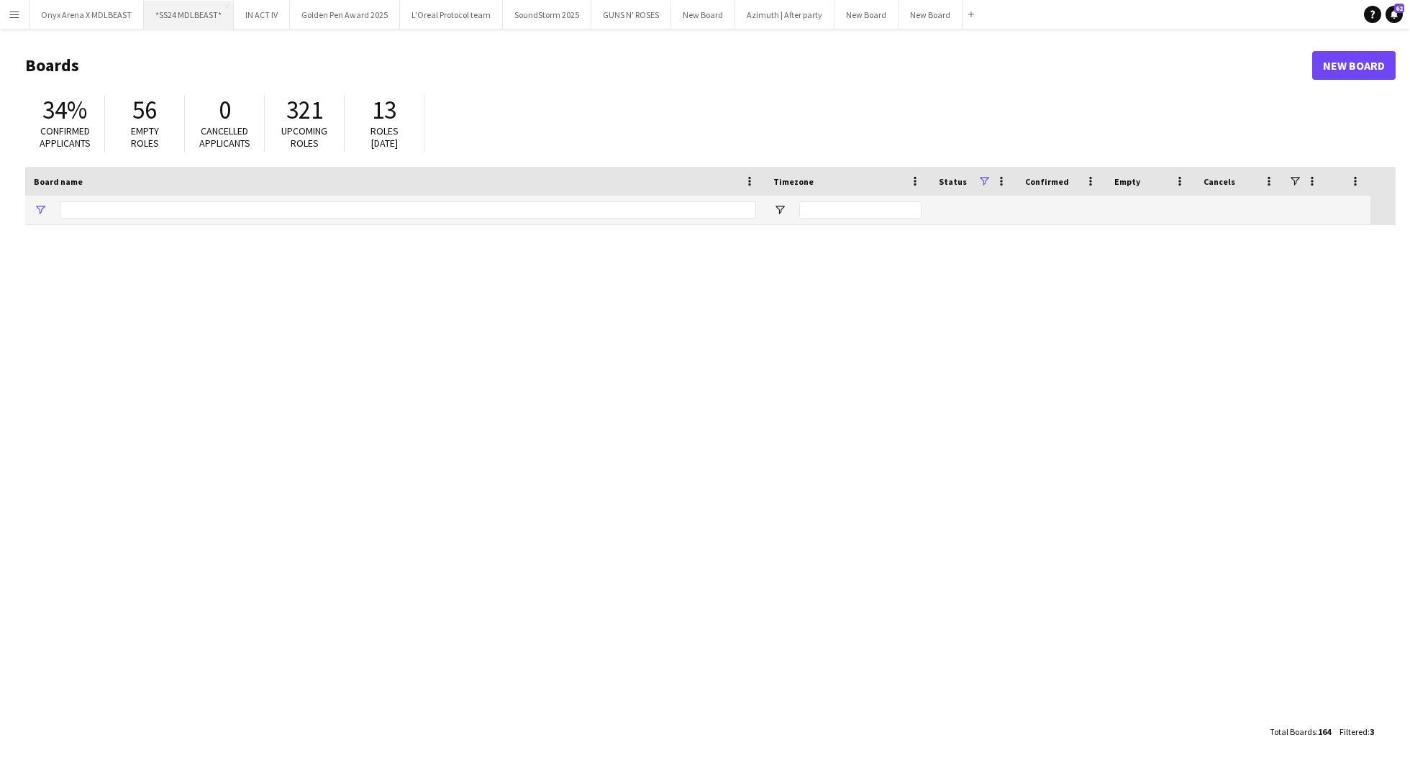
type input "******"
click at [123, 214] on input "******" at bounding box center [408, 209] width 696 height 17
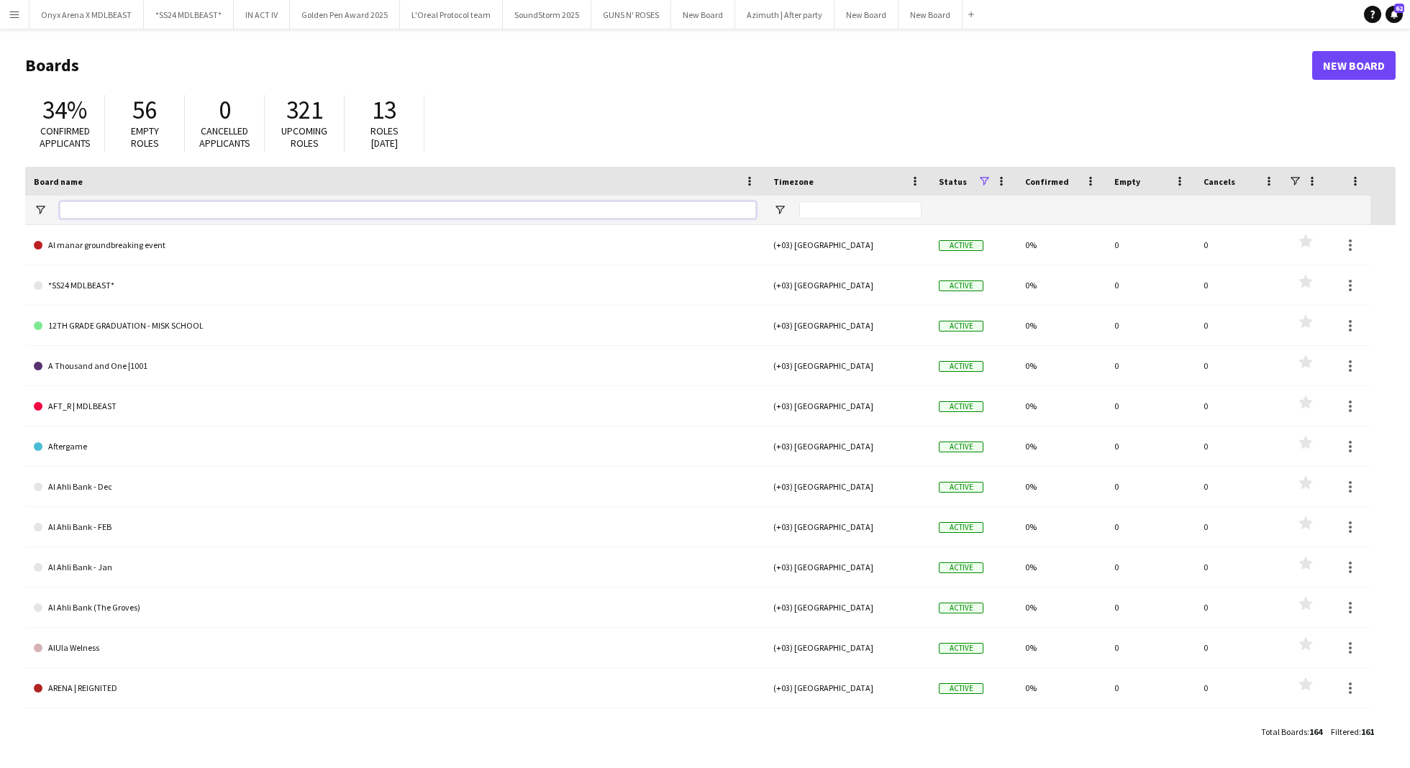
click at [70, 211] on input "Board name Filter Input" at bounding box center [408, 209] width 696 height 17
type input "*"
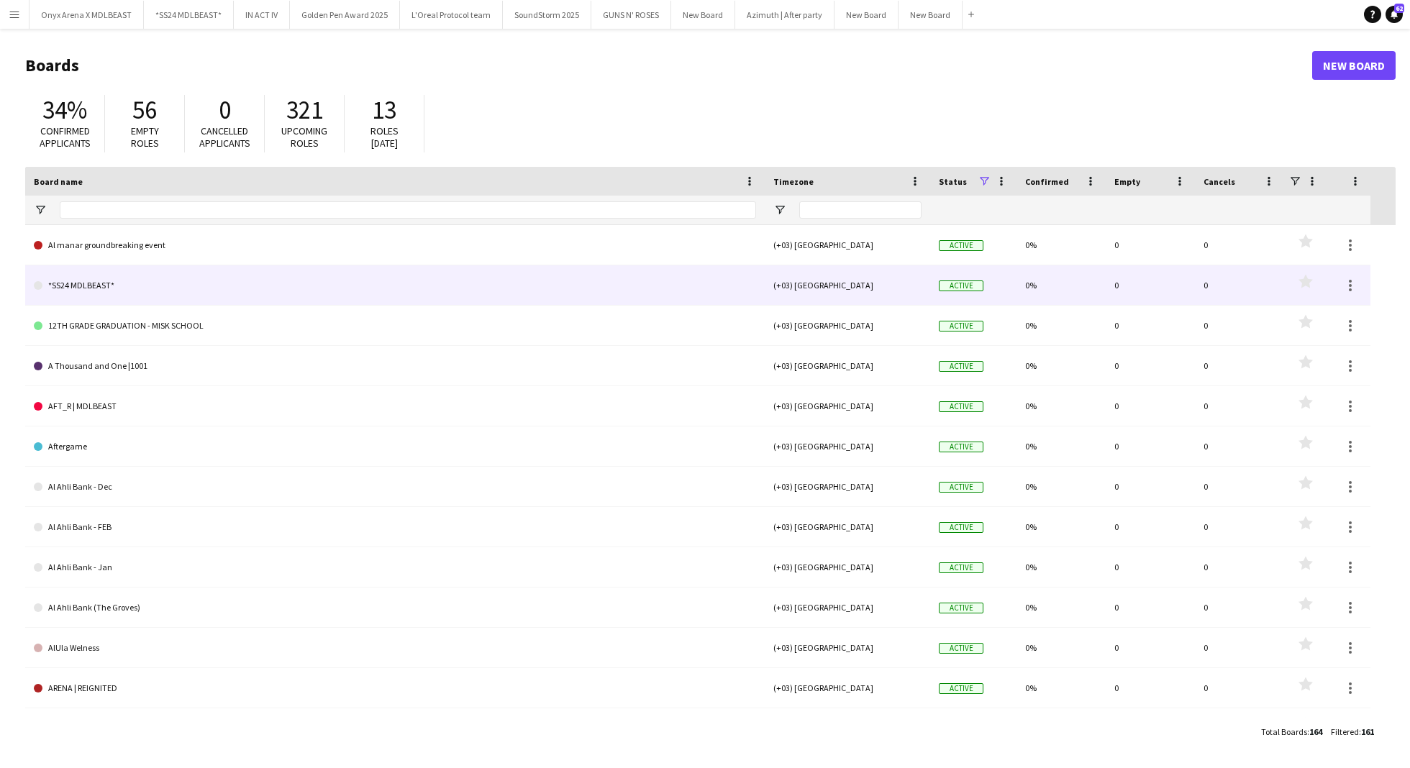
click at [464, 294] on link "*SS24 MDLBEAST*" at bounding box center [395, 285] width 722 height 40
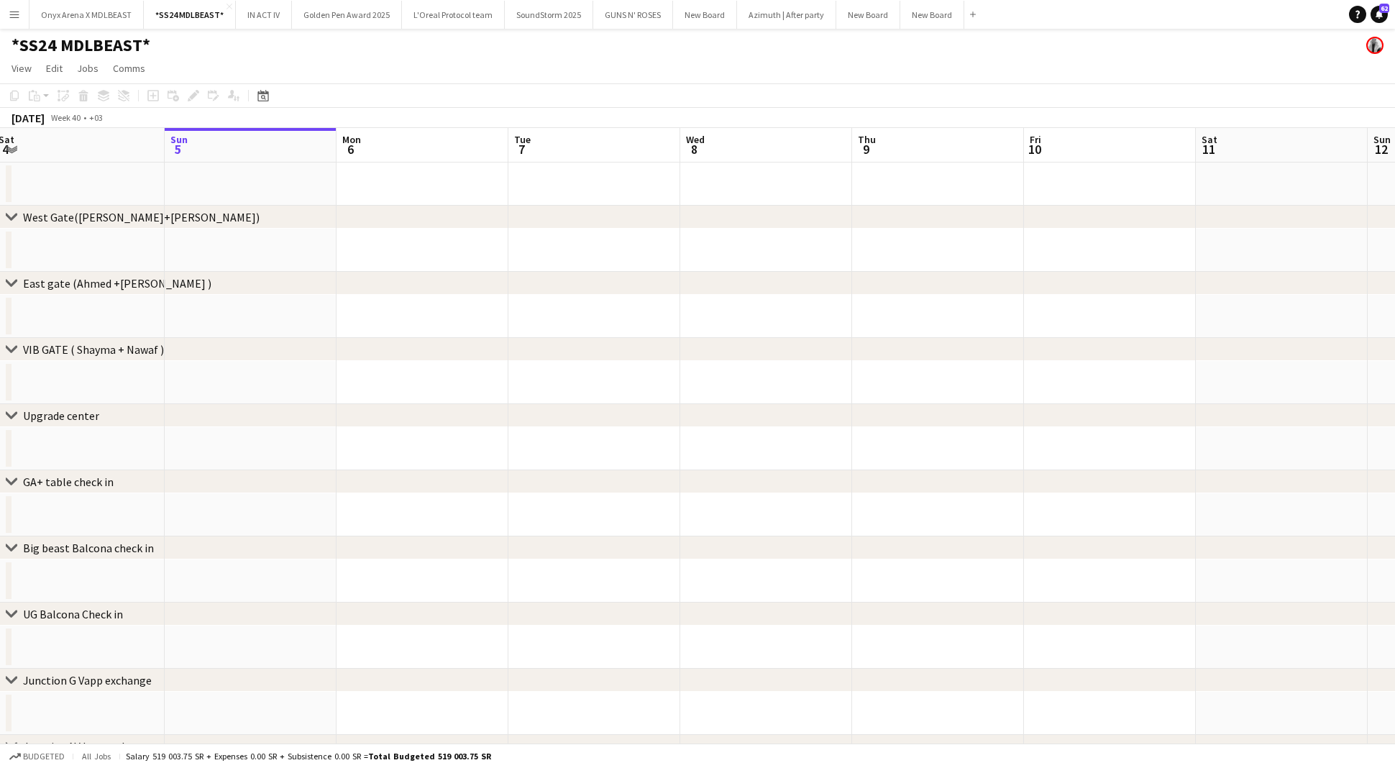
scroll to position [0, 527]
click at [260, 93] on icon at bounding box center [263, 96] width 11 height 12
click at [519, 74] on app-page-menu "View Day view expanded Day view collapsed Month view Date picker Jump to today …" at bounding box center [697, 69] width 1395 height 27
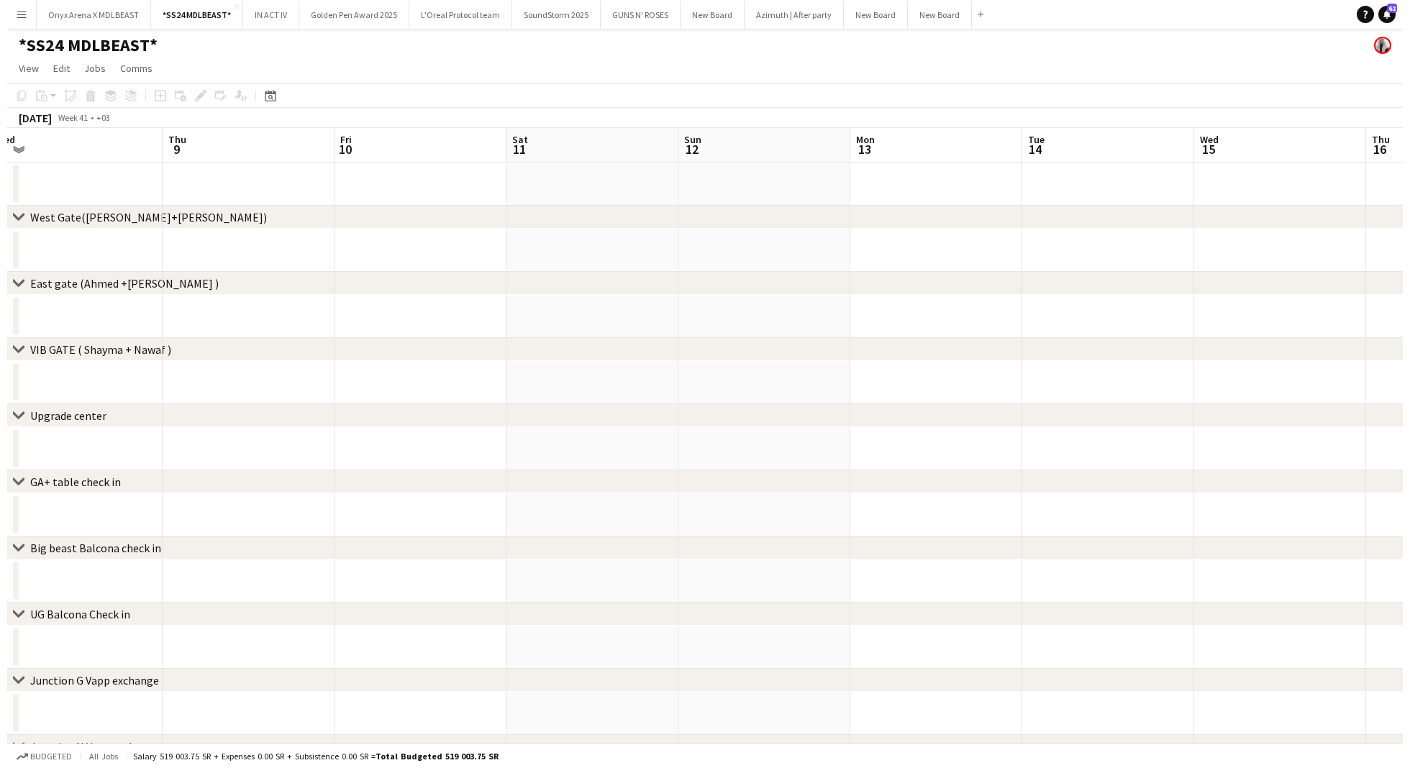
scroll to position [0, 534]
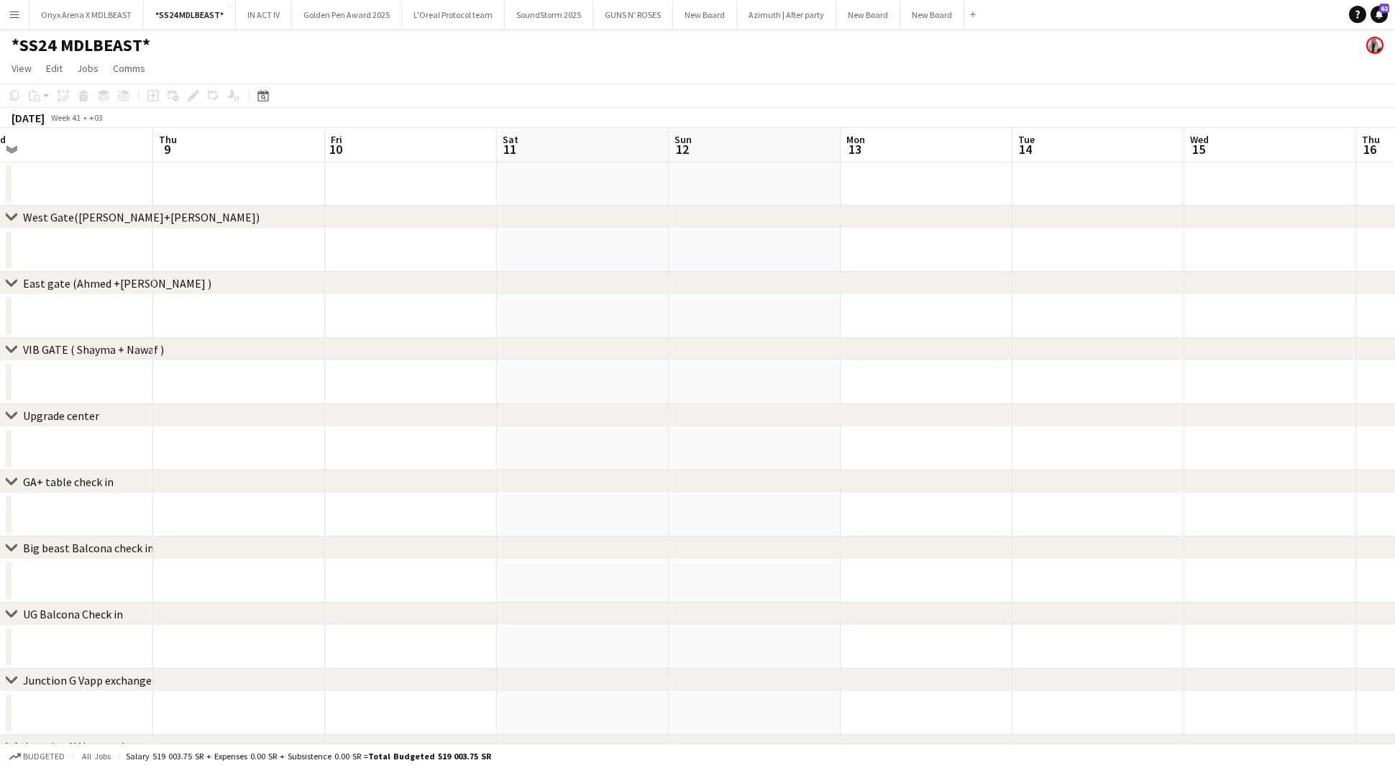
click at [17, 7] on button "Menu" at bounding box center [14, 14] width 29 height 29
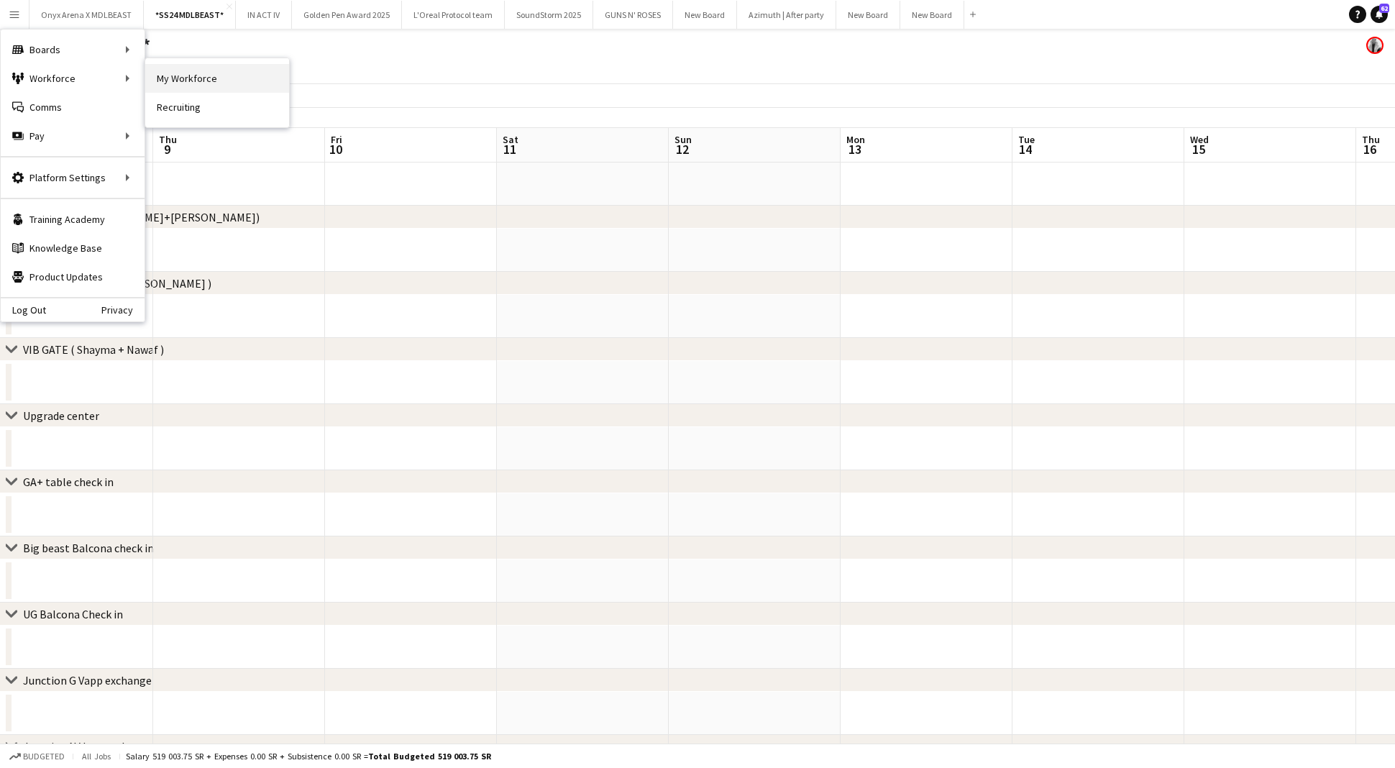
click at [185, 78] on link "My Workforce" at bounding box center [217, 78] width 144 height 29
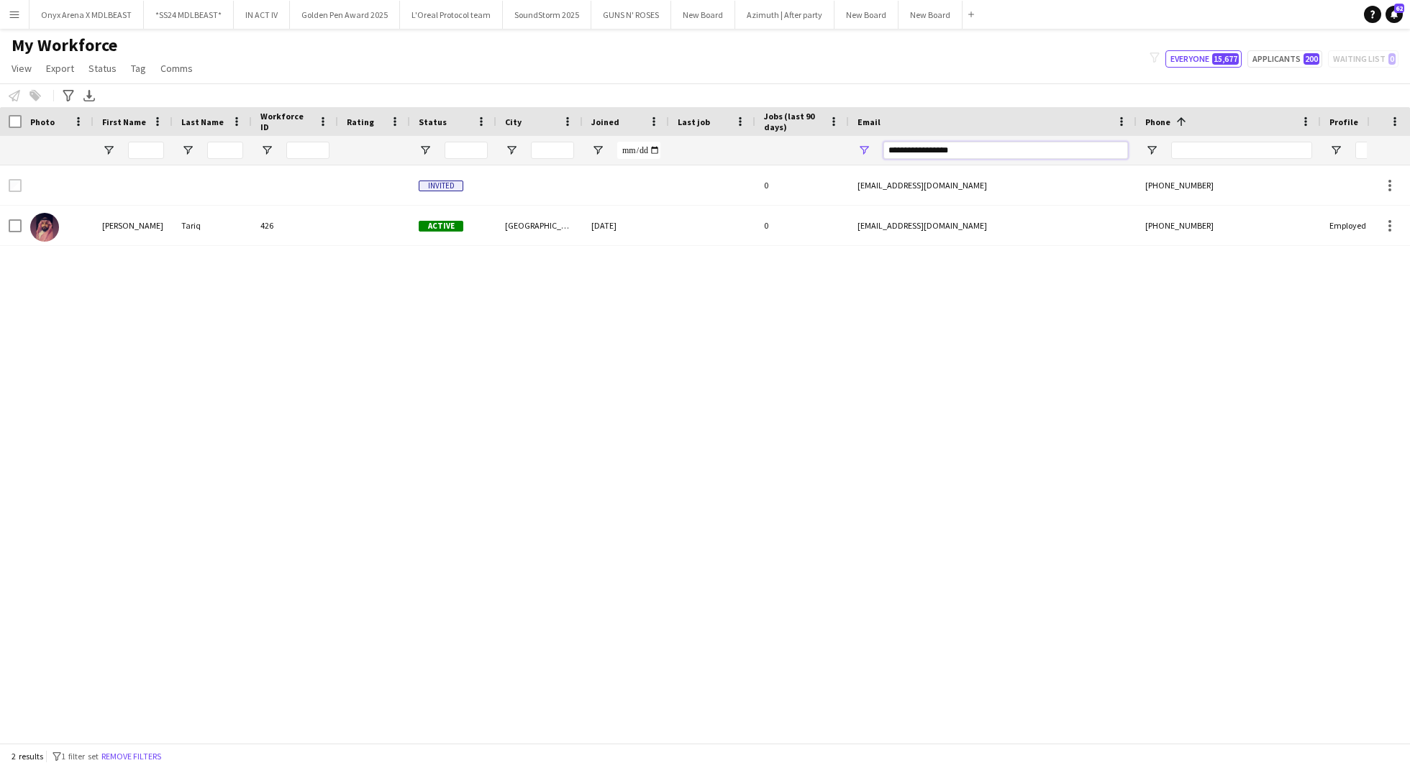
click at [992, 151] on input "**********" at bounding box center [1005, 150] width 245 height 17
paste input "****"
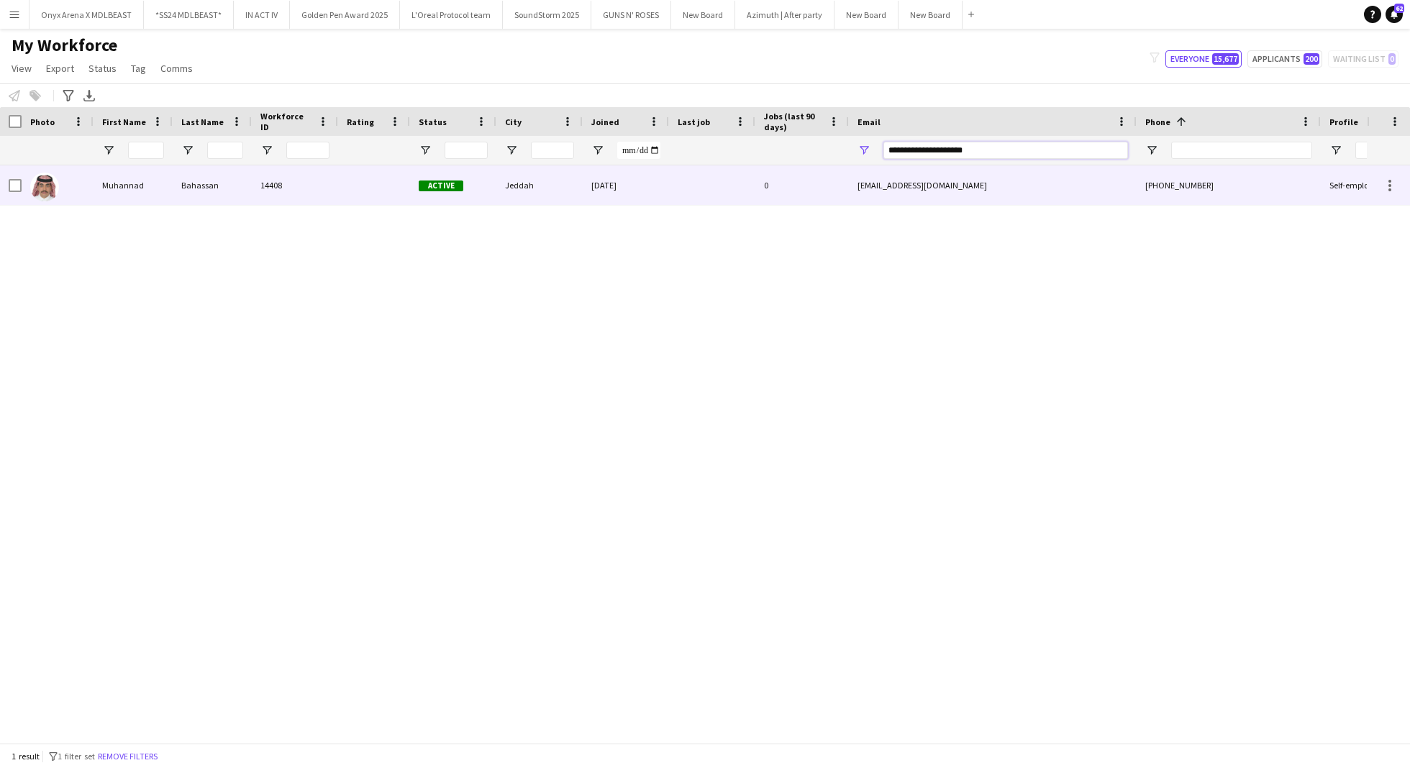
type input "**********"
click at [916, 184] on div "[EMAIL_ADDRESS][DOMAIN_NAME]" at bounding box center [993, 185] width 288 height 40
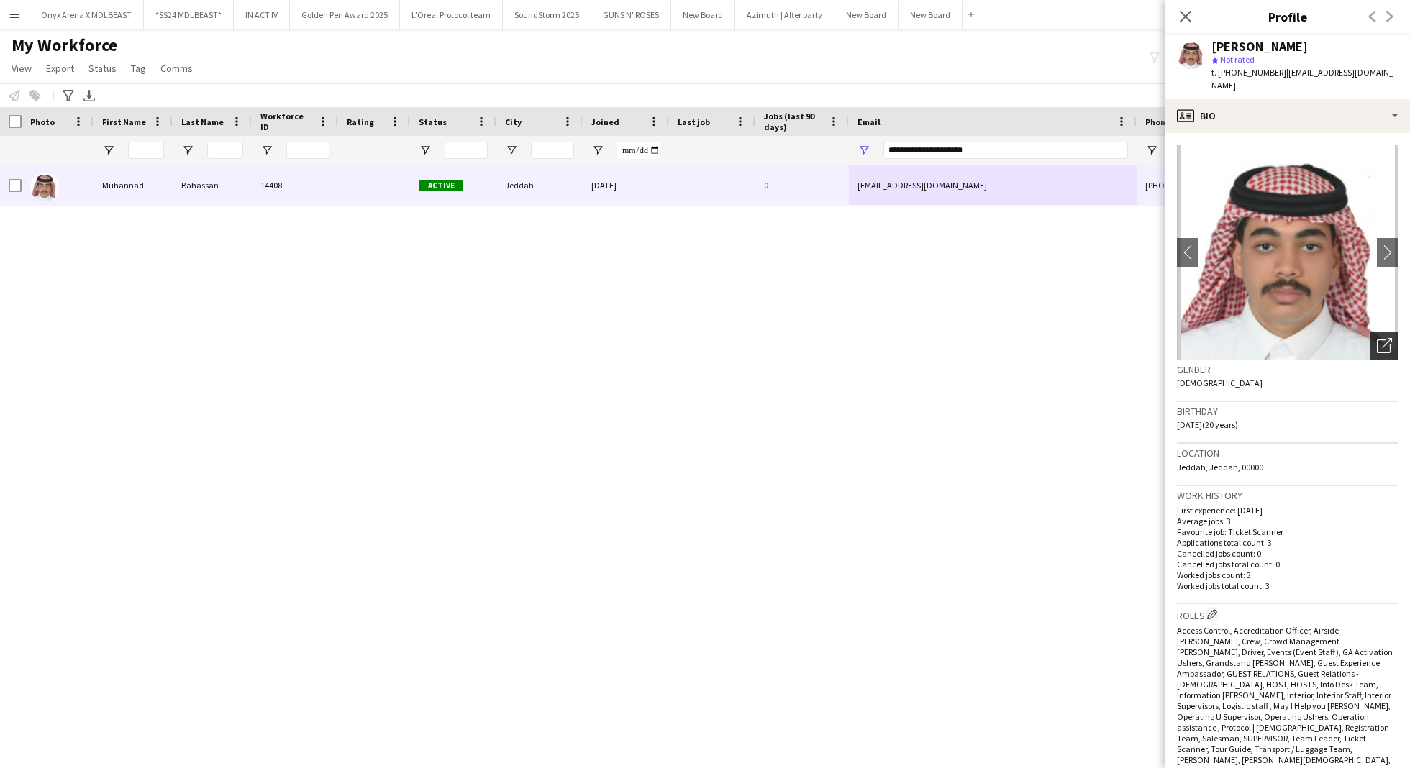
click at [1370, 332] on div "Open photos pop-in" at bounding box center [1384, 346] width 29 height 29
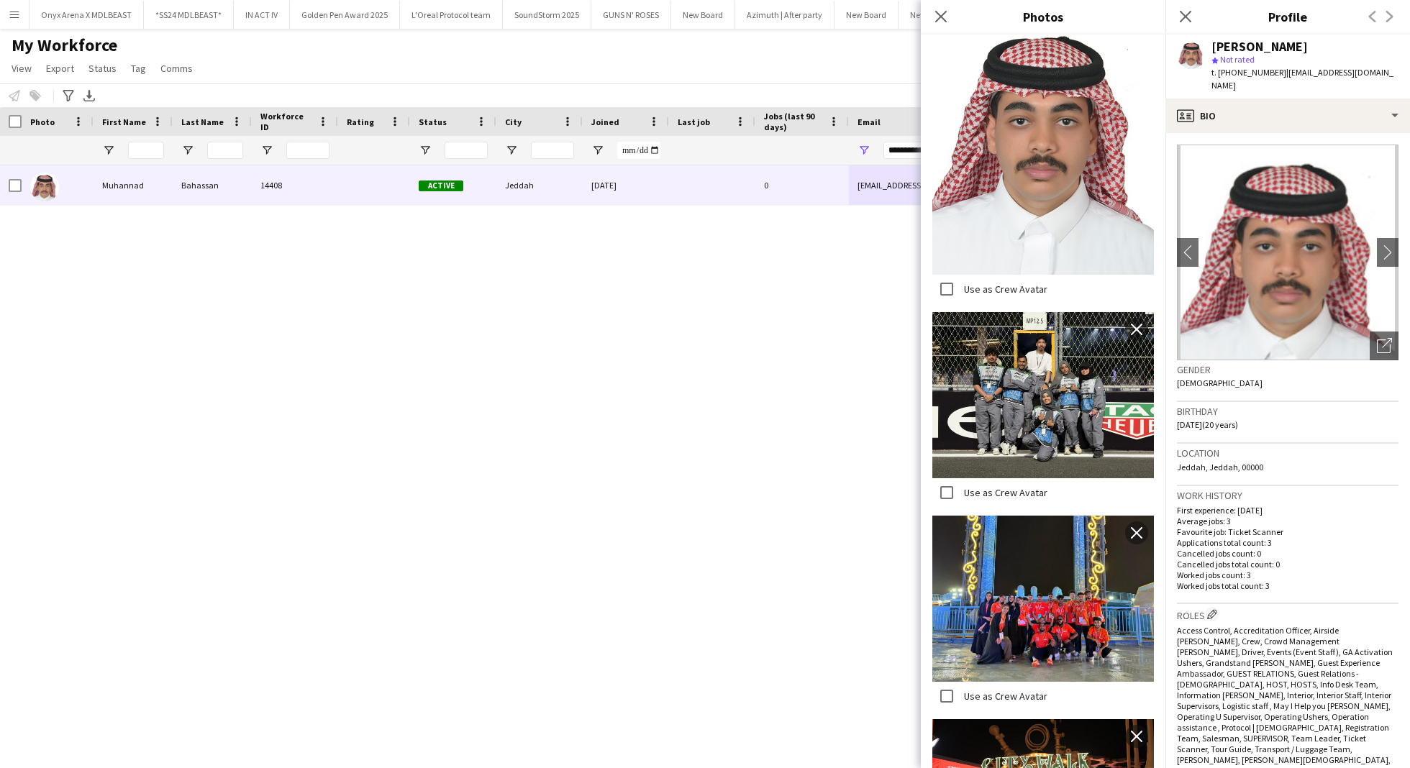
scroll to position [615, 0]
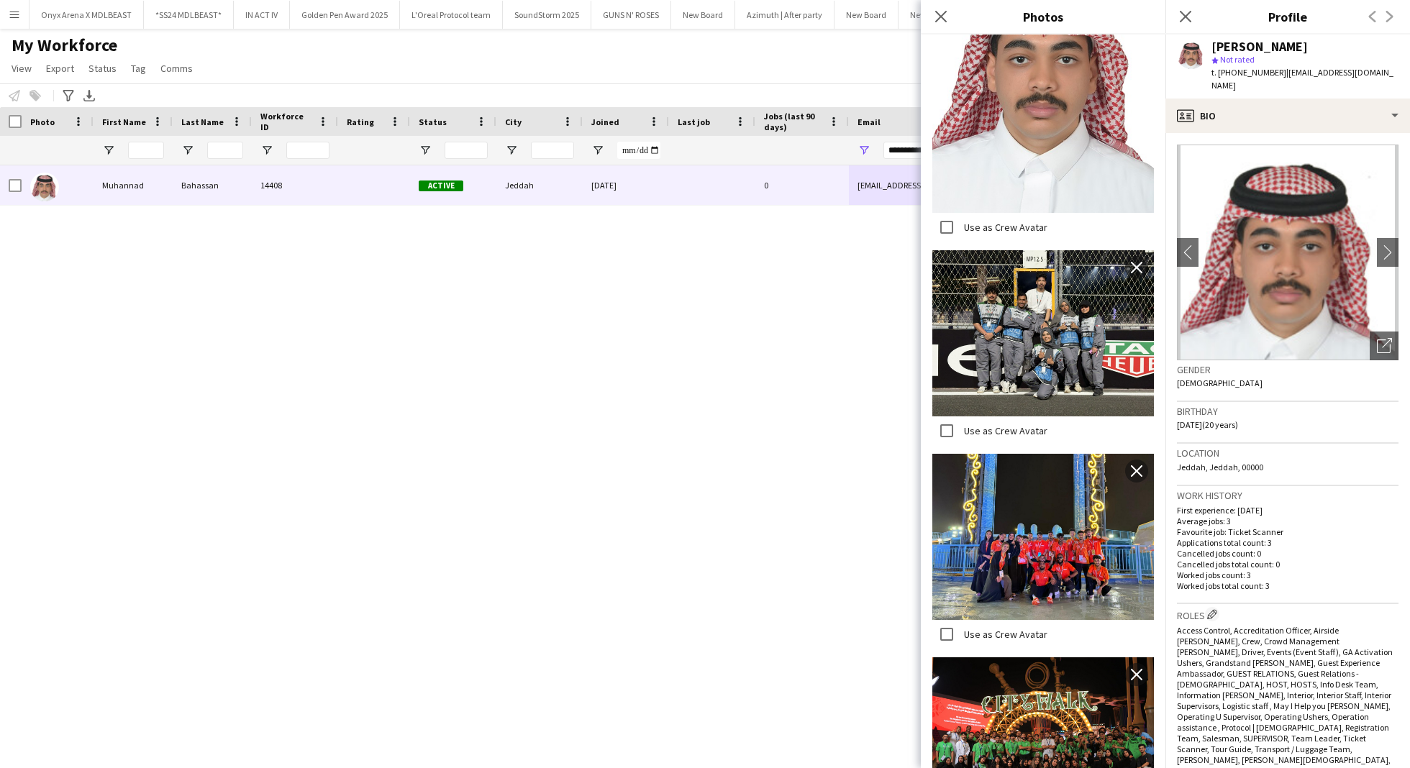
click at [1280, 43] on div "[PERSON_NAME]" at bounding box center [1259, 46] width 96 height 13
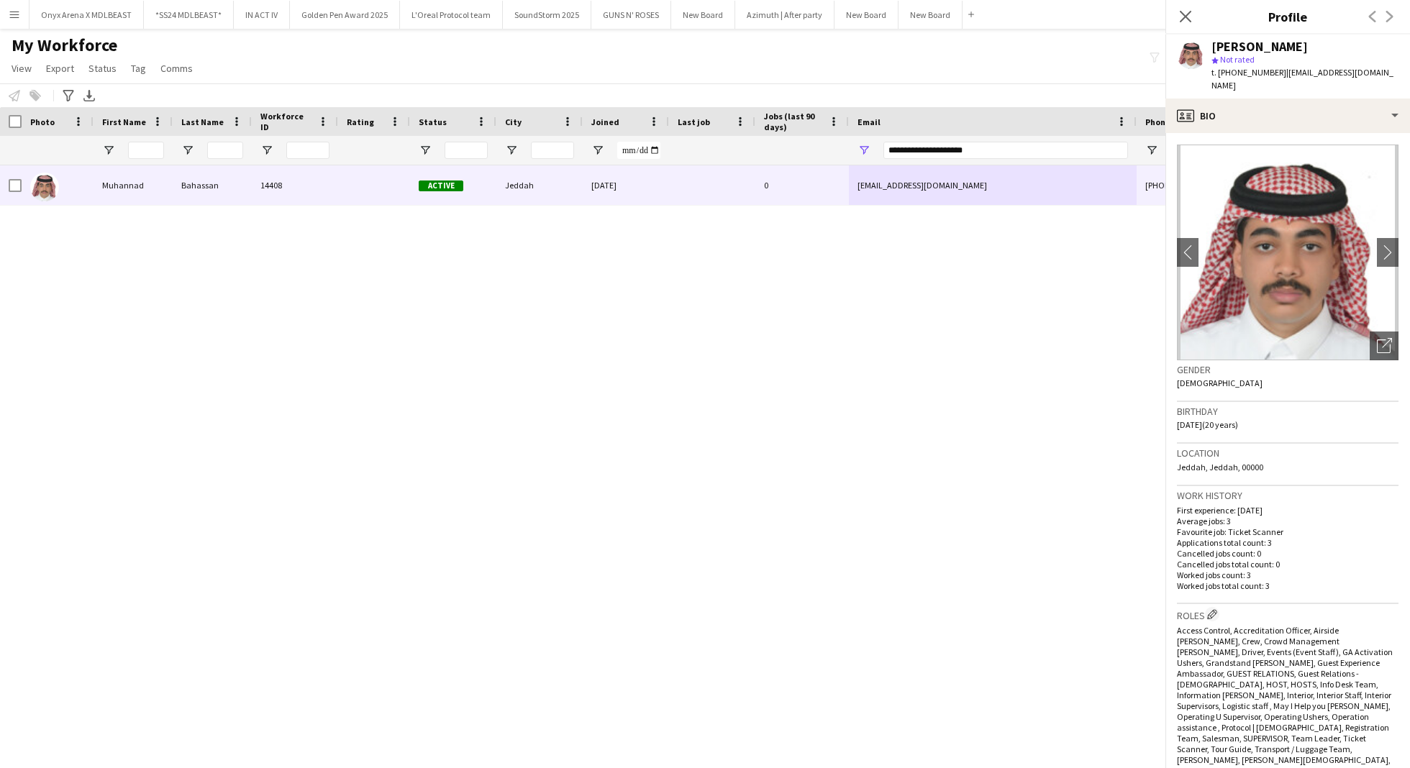
click at [1280, 43] on div "[PERSON_NAME]" at bounding box center [1259, 46] width 96 height 13
copy div "[PERSON_NAME]"
